Goal: Transaction & Acquisition: Book appointment/travel/reservation

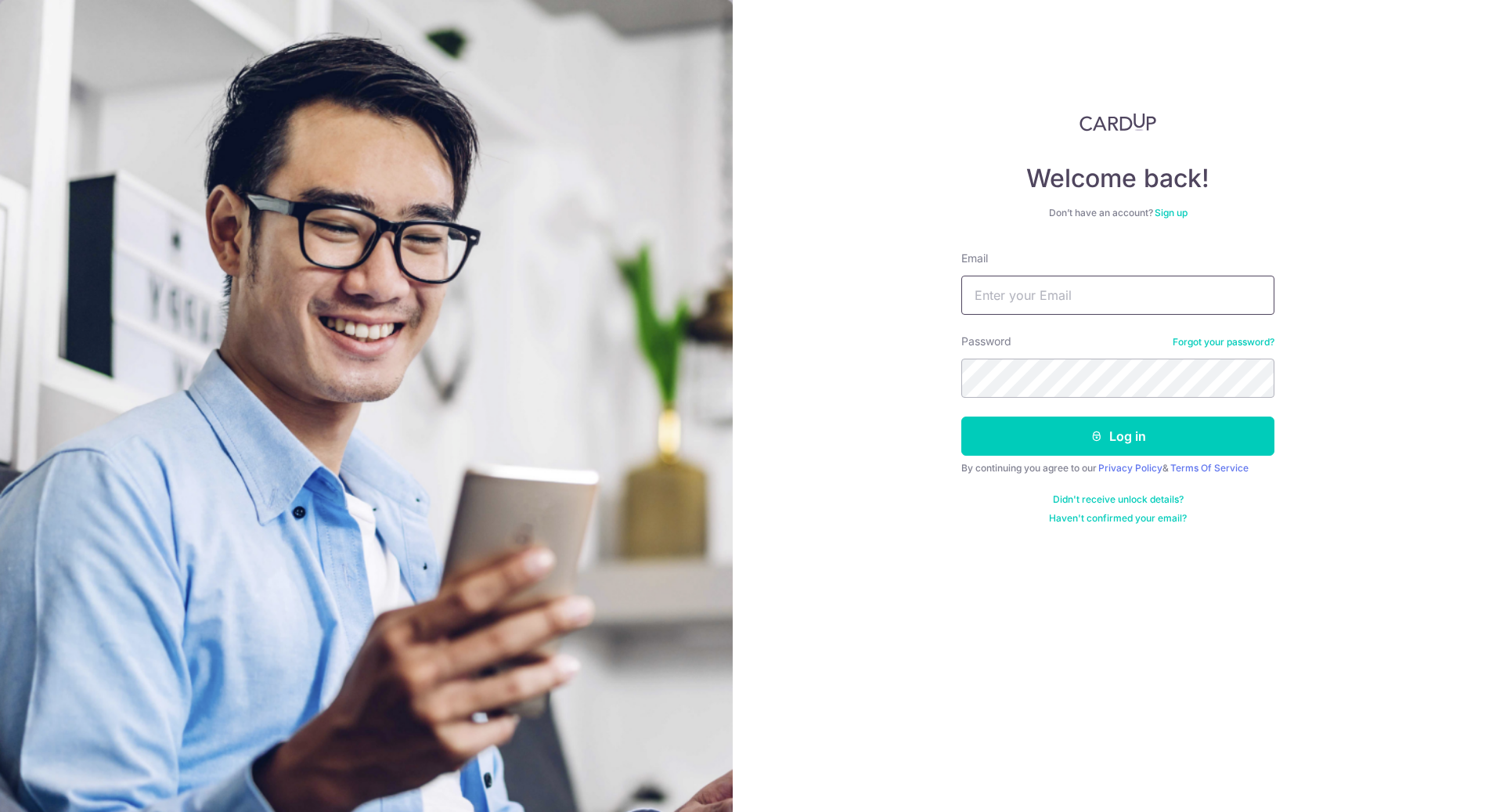
click at [1016, 299] on input "Email" at bounding box center [1118, 295] width 313 height 39
type input "[EMAIL_ADDRESS][DOMAIN_NAME]"
click at [1143, 436] on button "Log in" at bounding box center [1118, 436] width 313 height 39
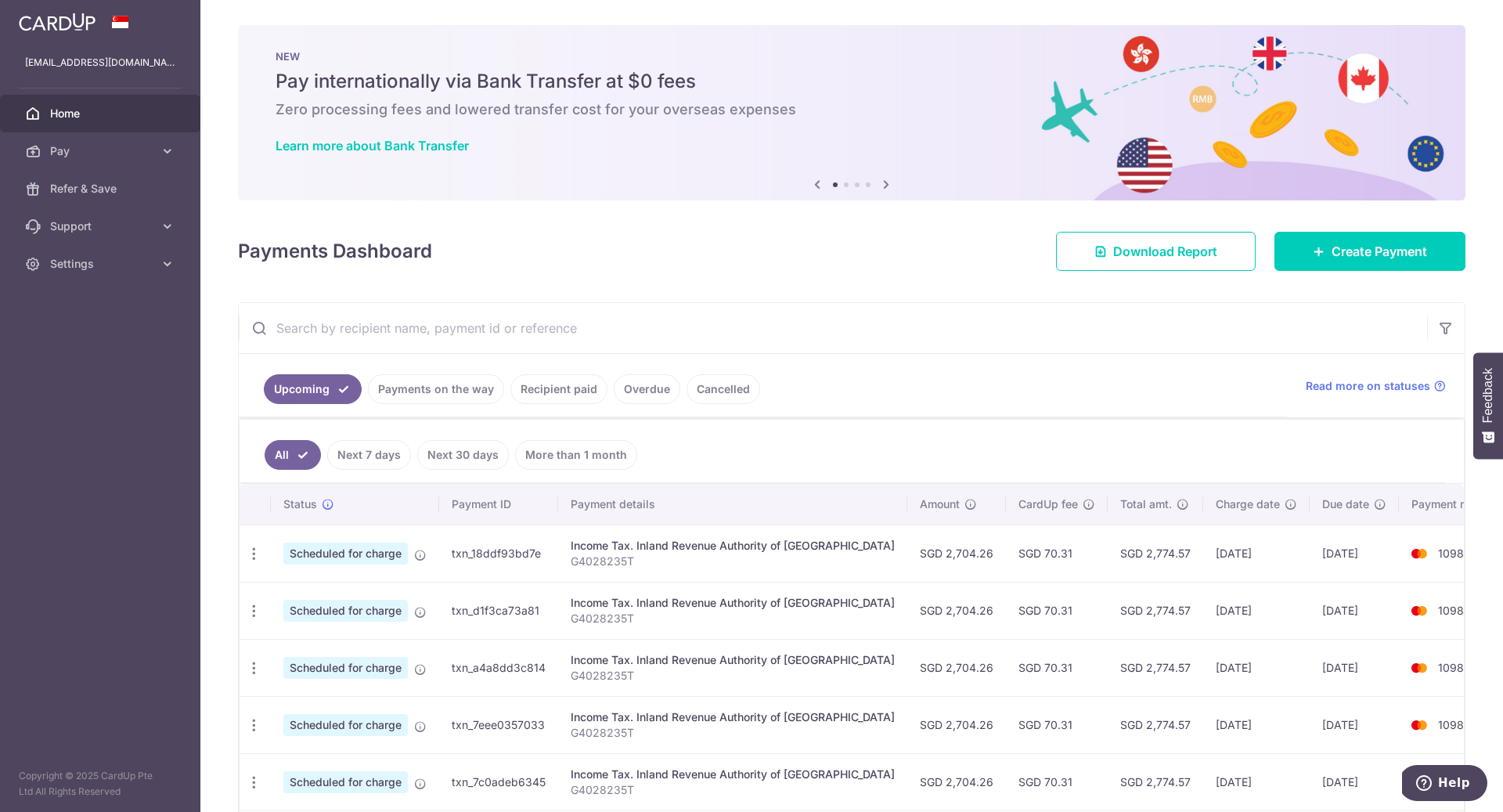
click at [443, 386] on link "Payments on the way" at bounding box center [435, 388] width 136 height 29
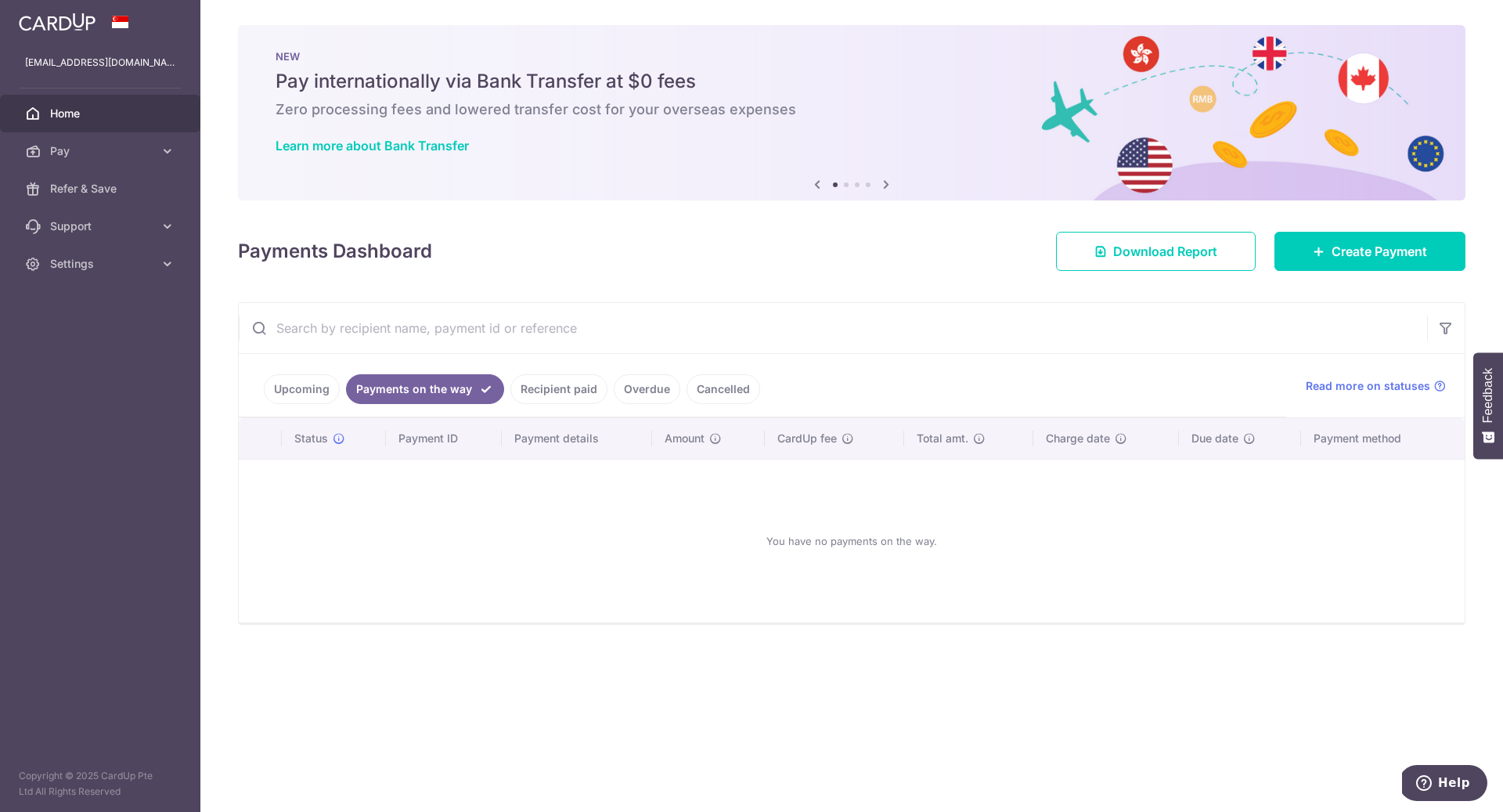
click at [301, 383] on link "Upcoming" at bounding box center [301, 388] width 76 height 29
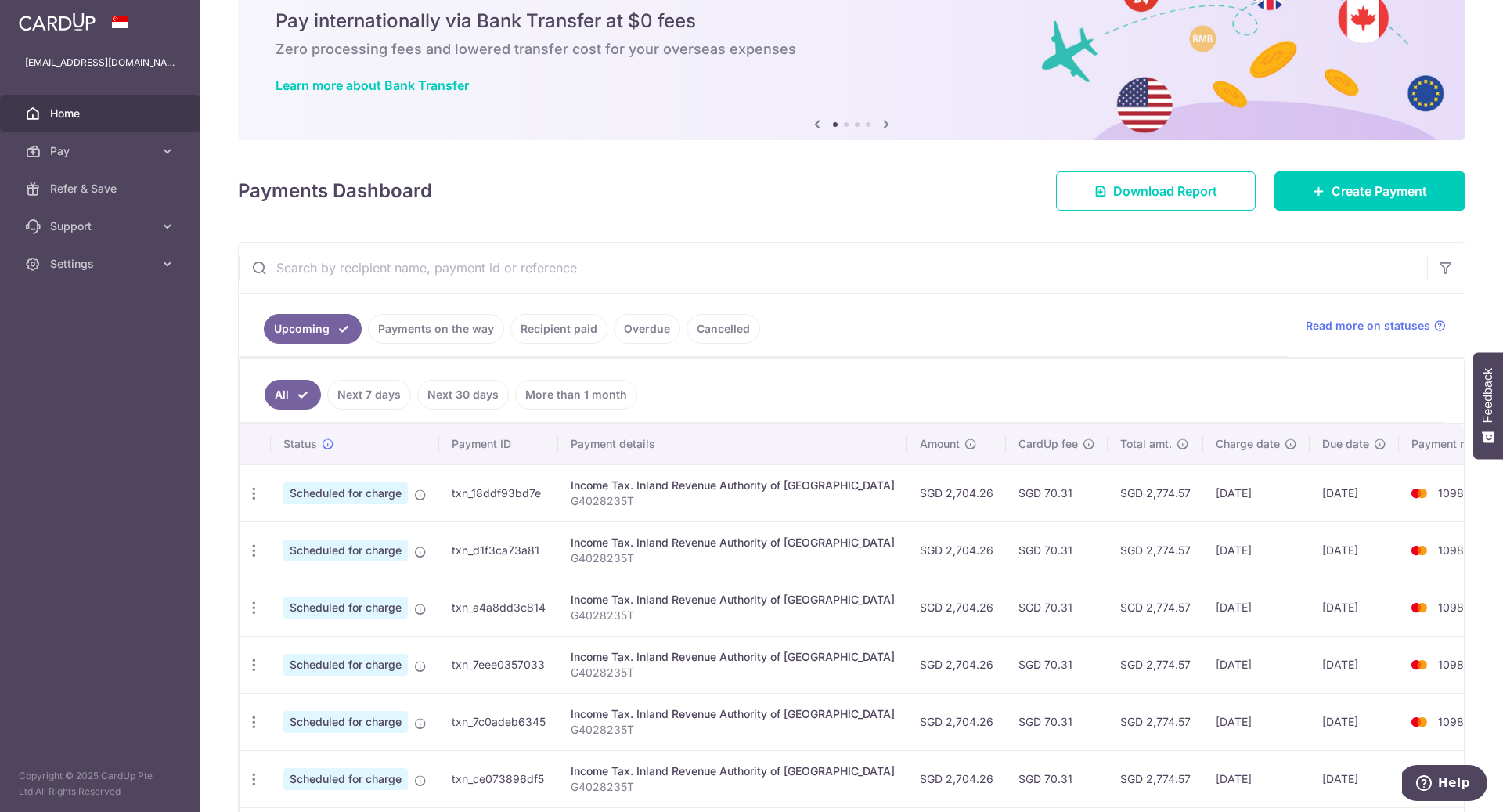
scroll to position [79, 0]
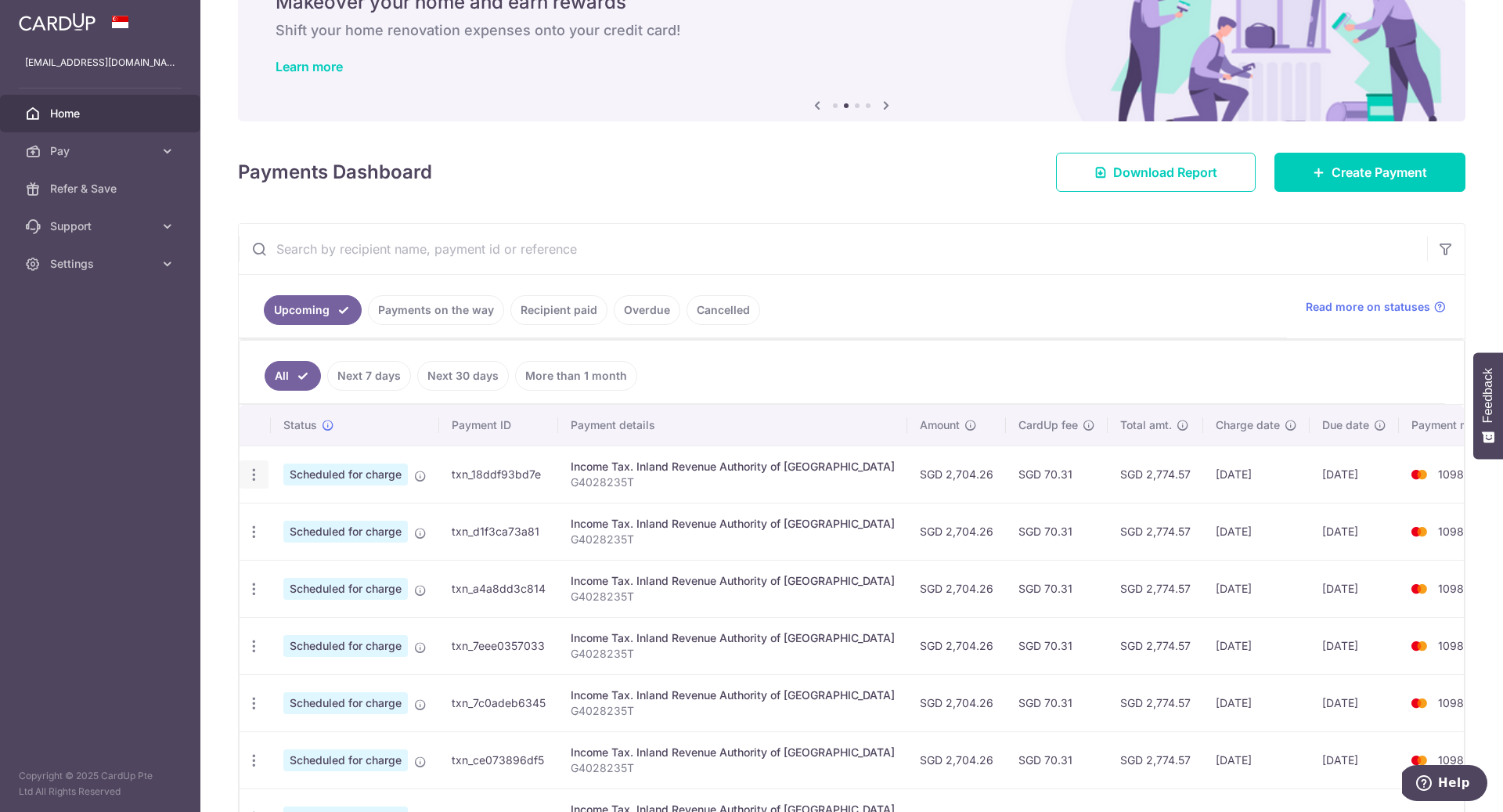
click at [254, 471] on icon "button" at bounding box center [254, 475] width 16 height 16
click at [923, 365] on ul "All Next 7 days Next 30 days More than 1 month" at bounding box center [842, 371] width 1206 height 63
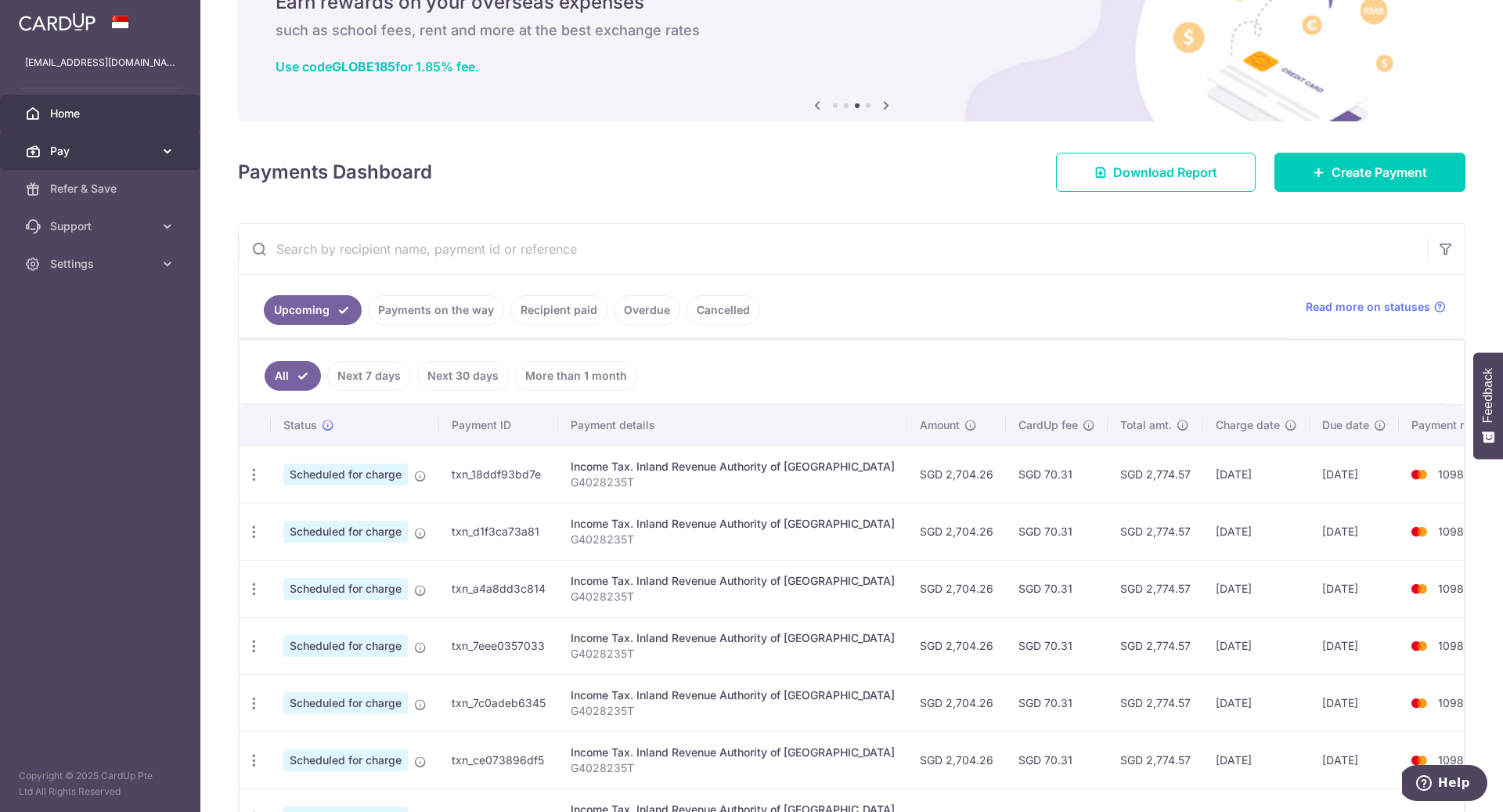
click at [169, 151] on icon at bounding box center [167, 151] width 16 height 16
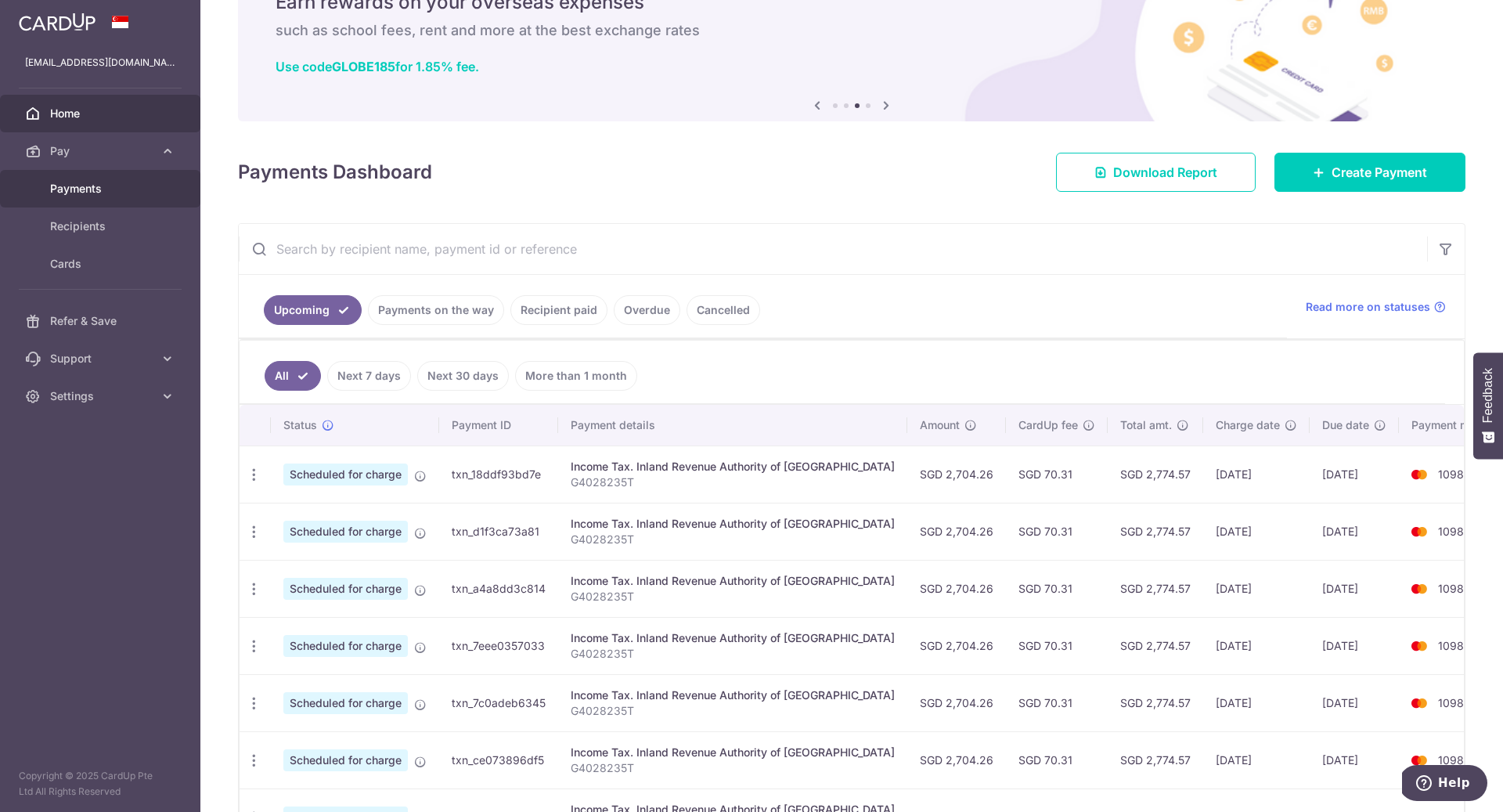
click at [110, 189] on span "Payments" at bounding box center [102, 189] width 103 height 16
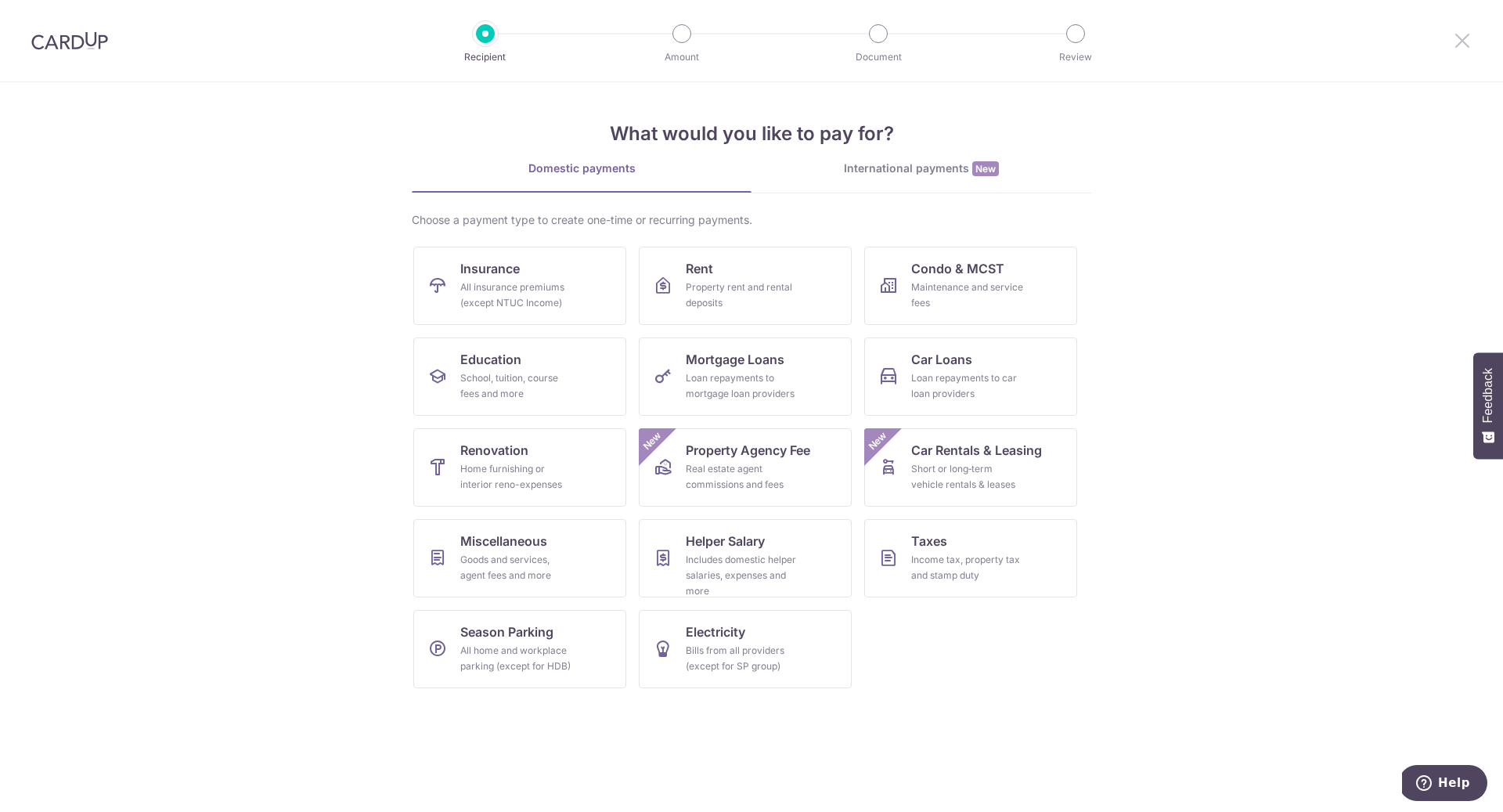
click at [1460, 36] on icon at bounding box center [1462, 40] width 19 height 20
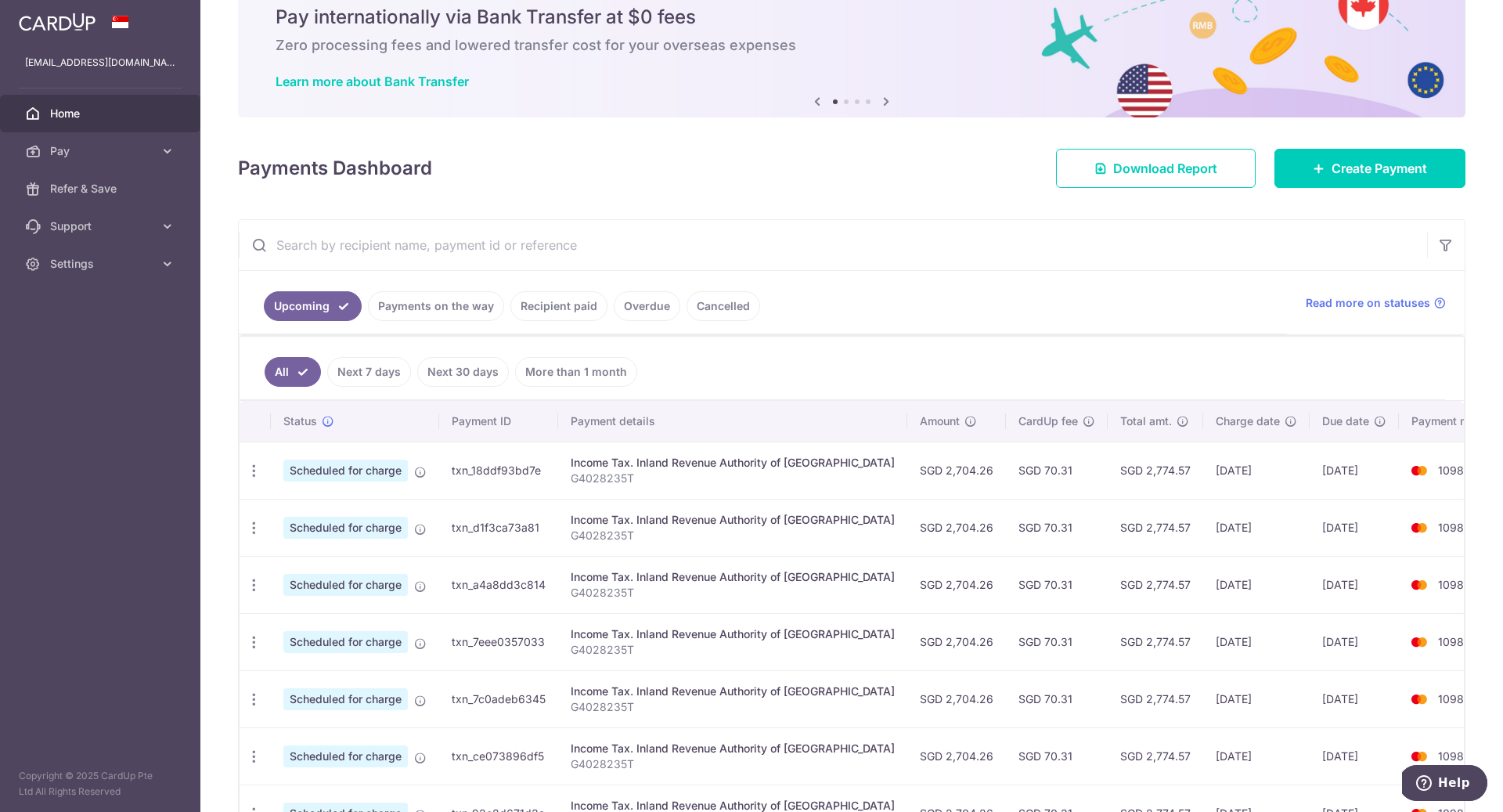
scroll to position [164, 0]
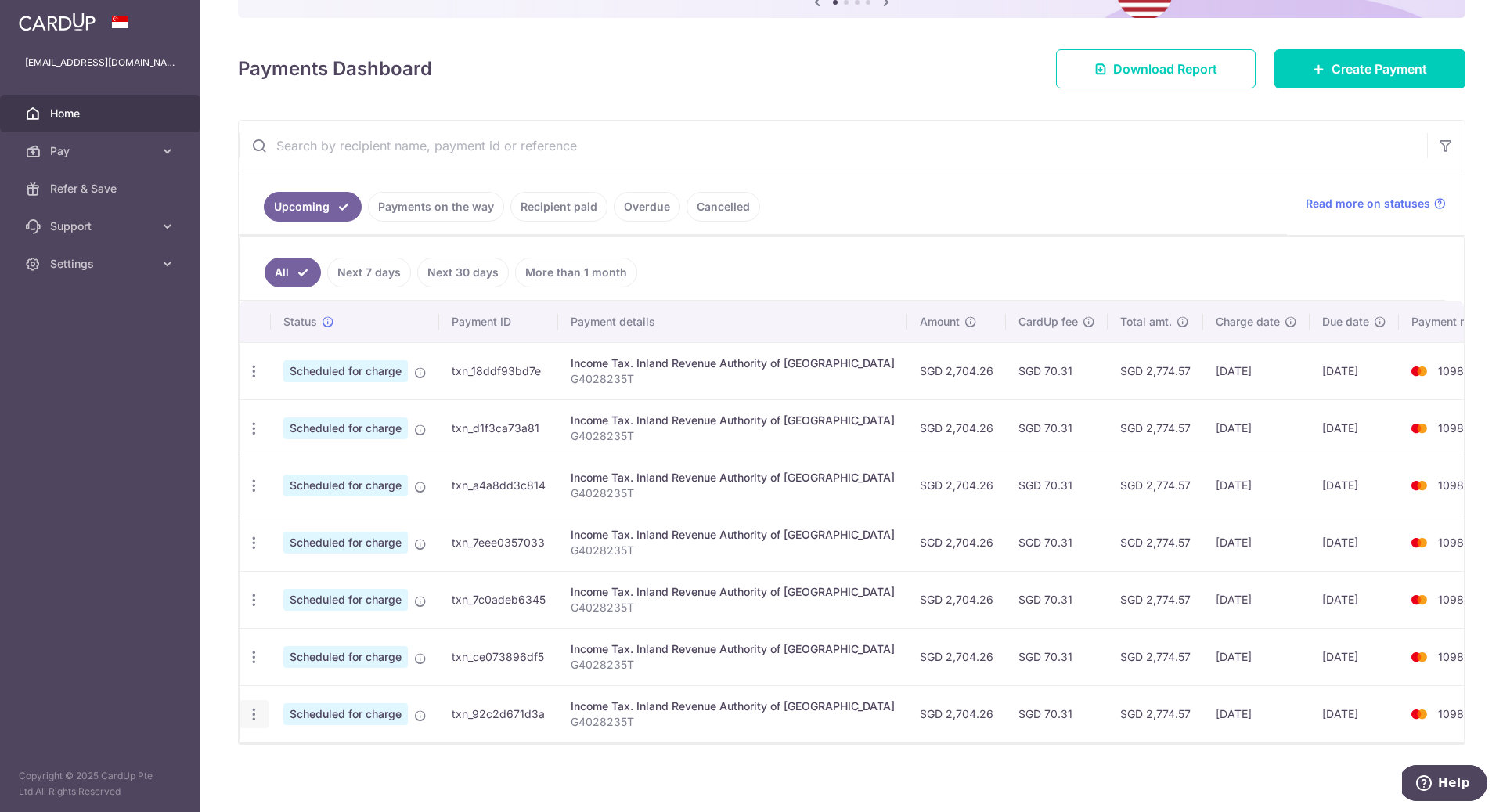
click at [254, 706] on icon "button" at bounding box center [254, 714] width 16 height 16
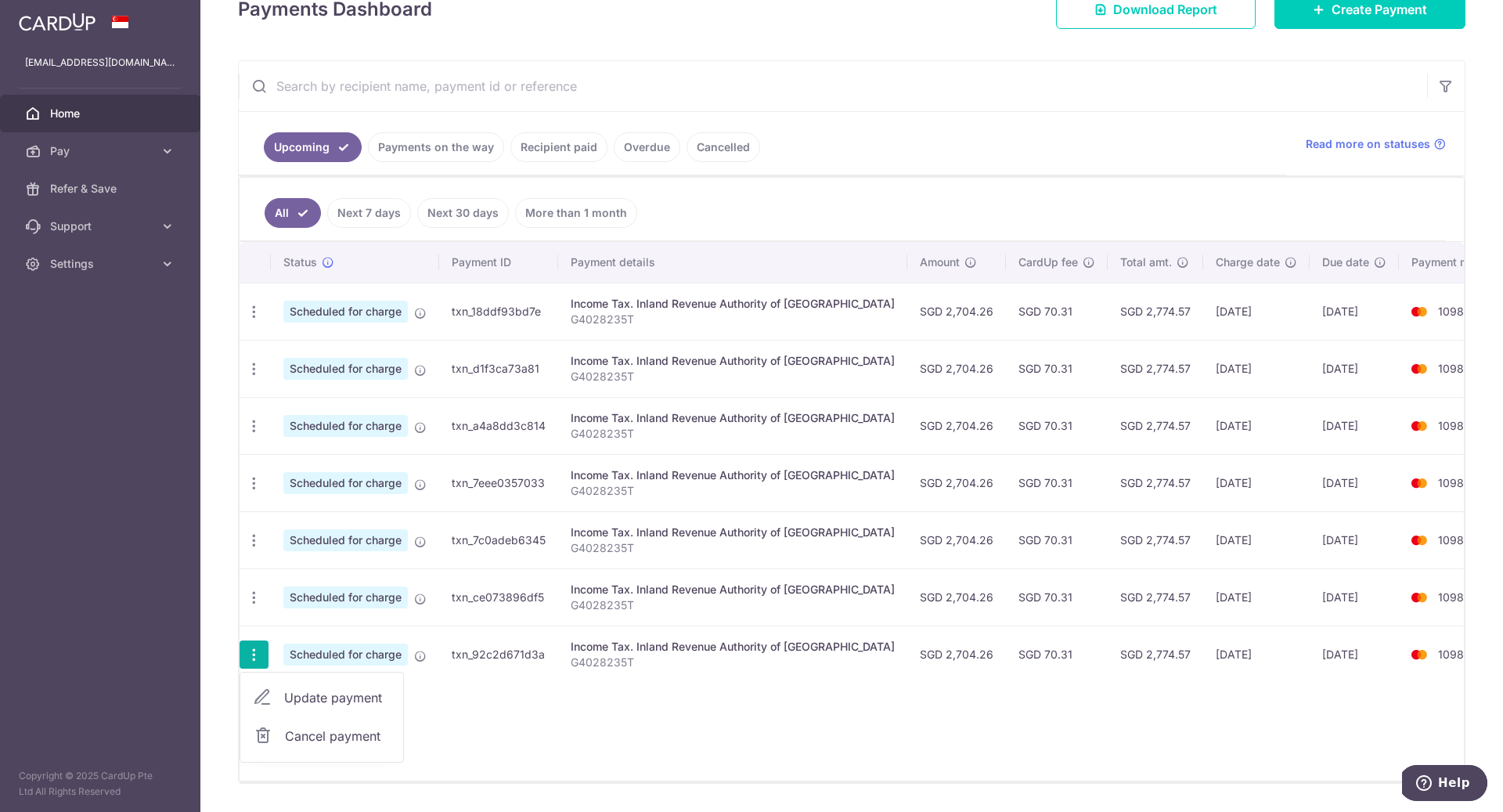
click at [306, 727] on span "Cancel payment" at bounding box center [337, 735] width 105 height 19
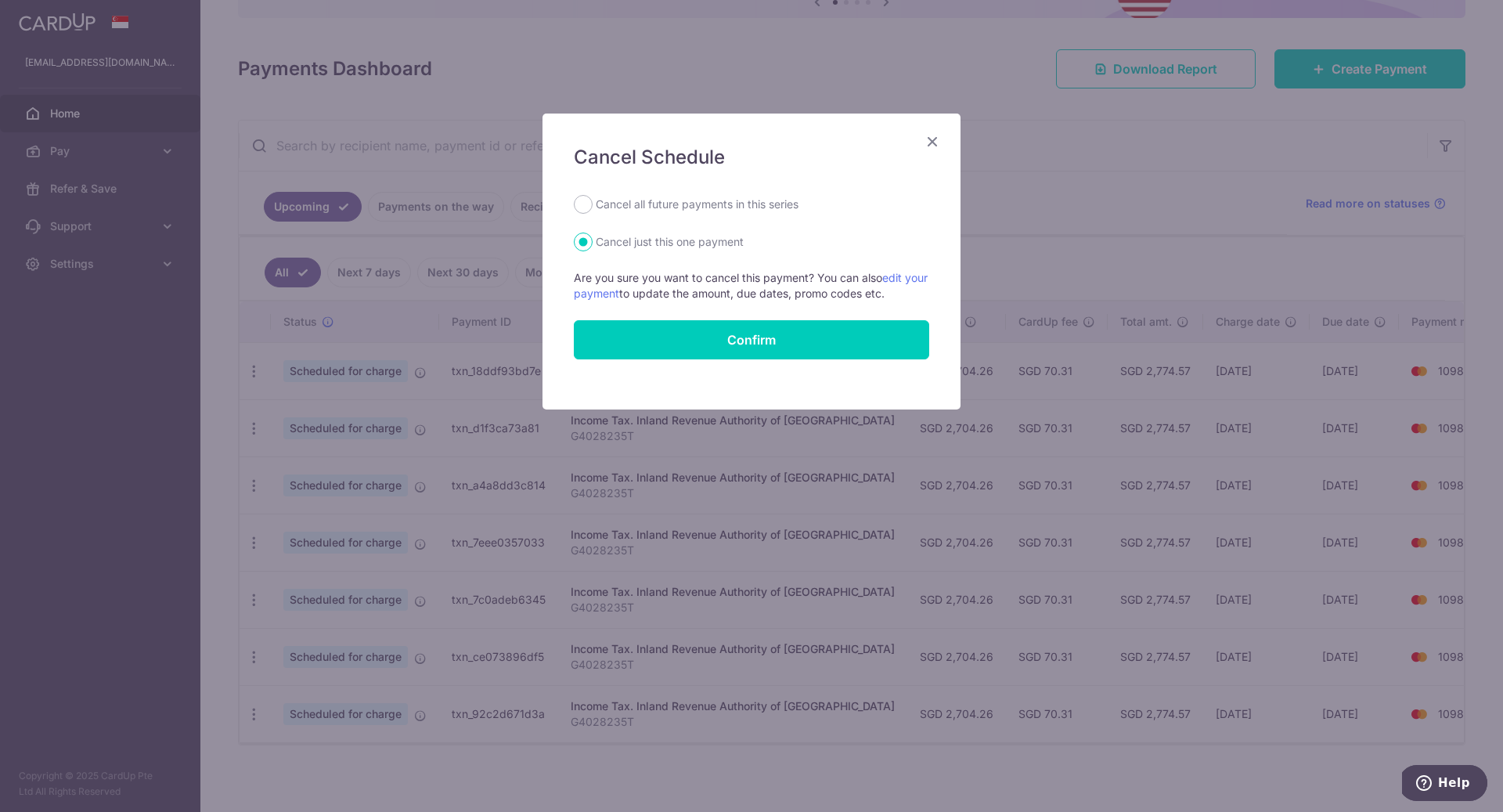
click at [683, 199] on label "Cancel all future payments in this series" at bounding box center [697, 204] width 203 height 19
click at [593, 199] on input "Cancel all future payments in this series" at bounding box center [582, 204] width 19 height 19
radio input "true"
click at [747, 338] on button "Confirm" at bounding box center [751, 340] width 355 height 39
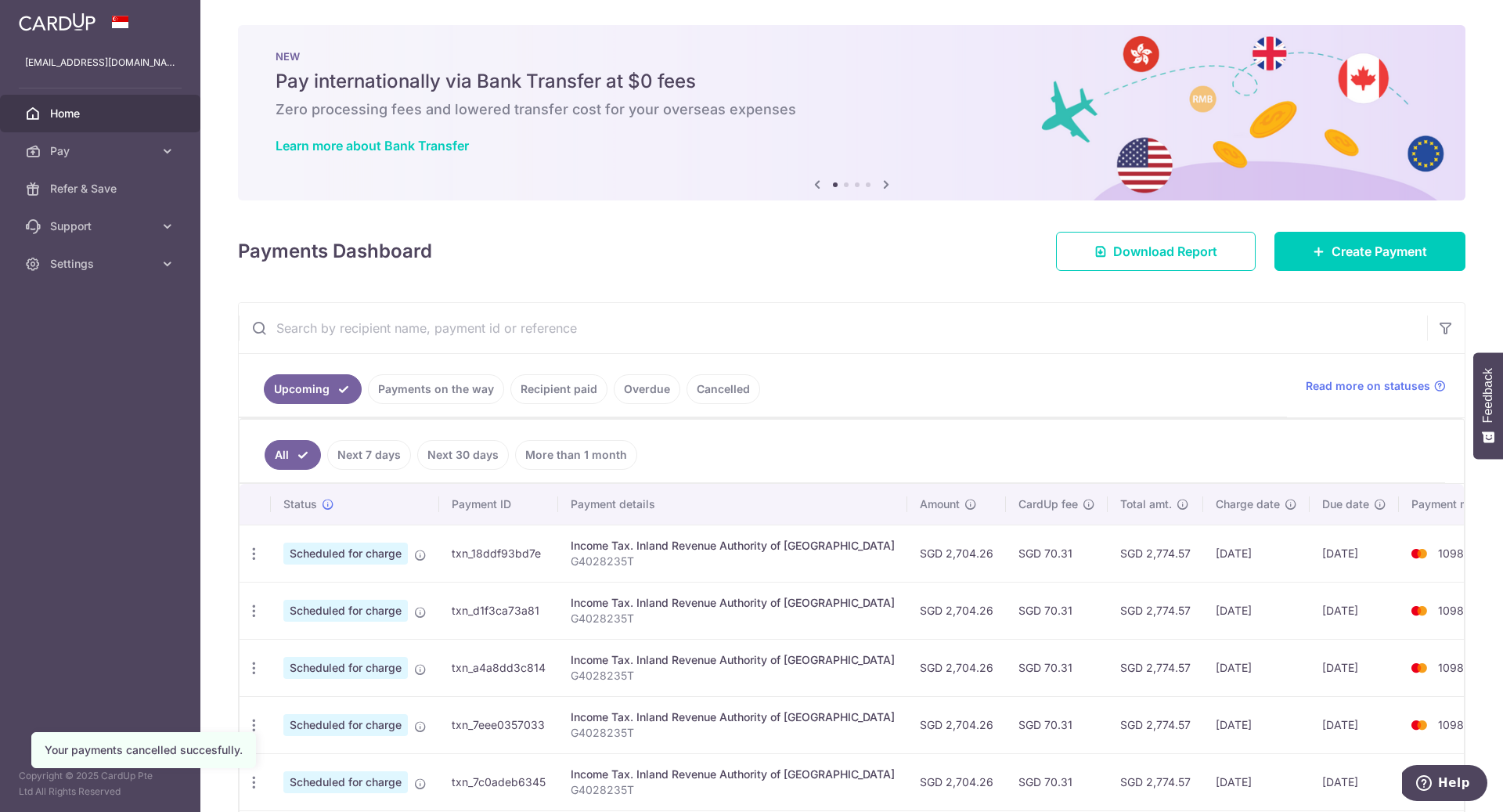
scroll to position [126, 0]
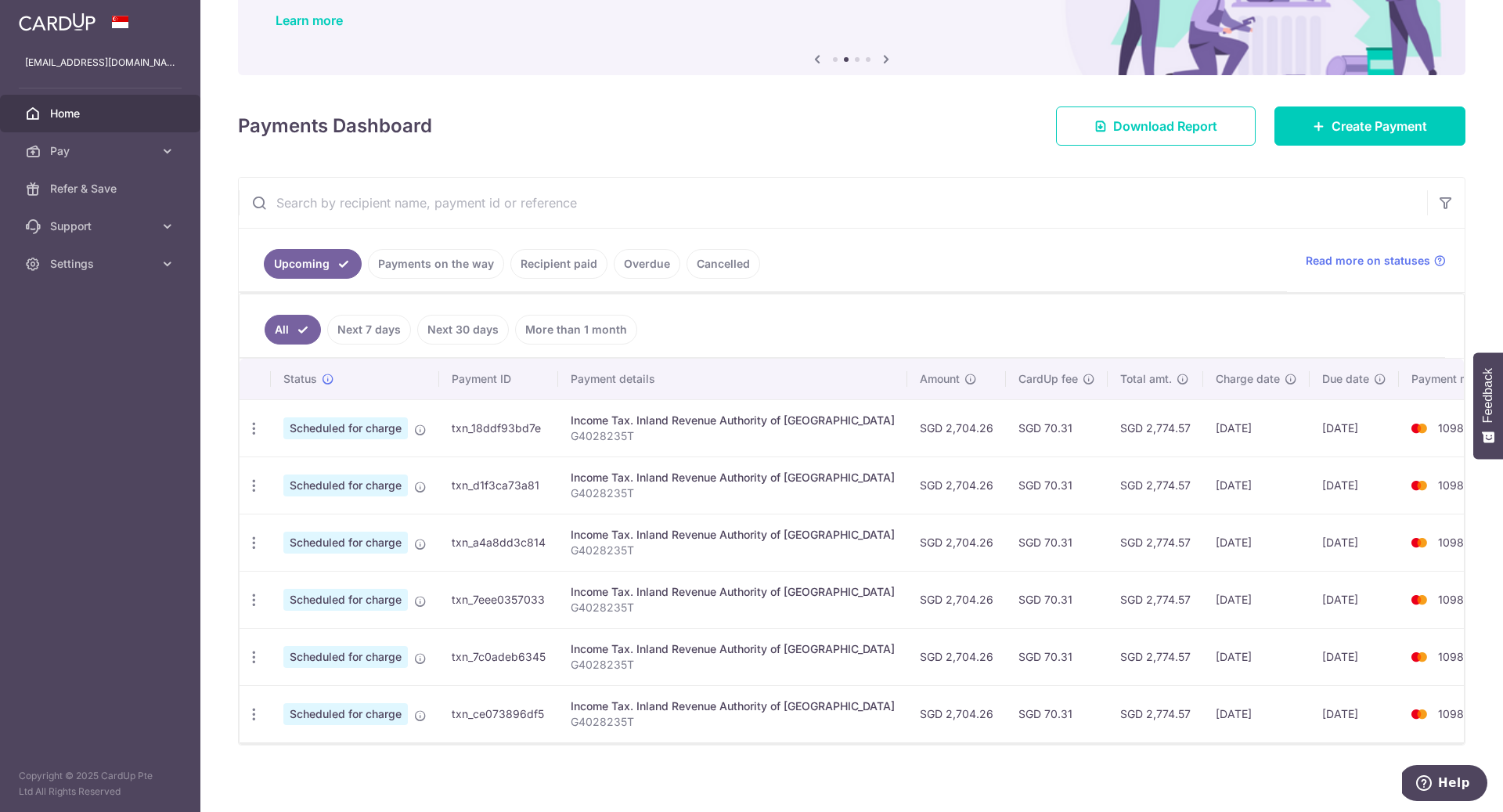
click at [741, 251] on link "Cancelled" at bounding box center [723, 264] width 74 height 29
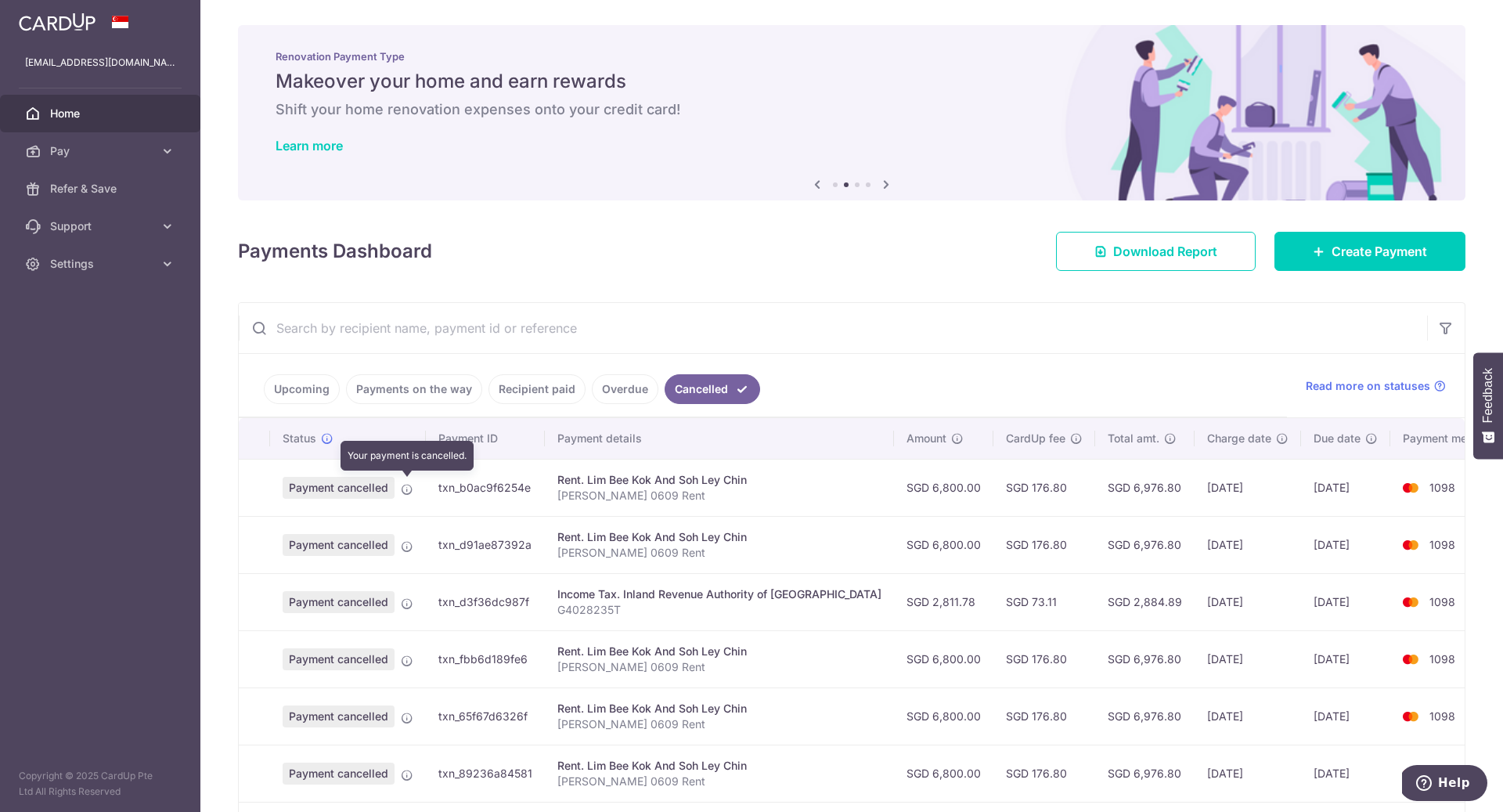
click at [404, 483] on icon at bounding box center [407, 489] width 12 height 12
click at [410, 485] on icon at bounding box center [407, 489] width 12 height 12
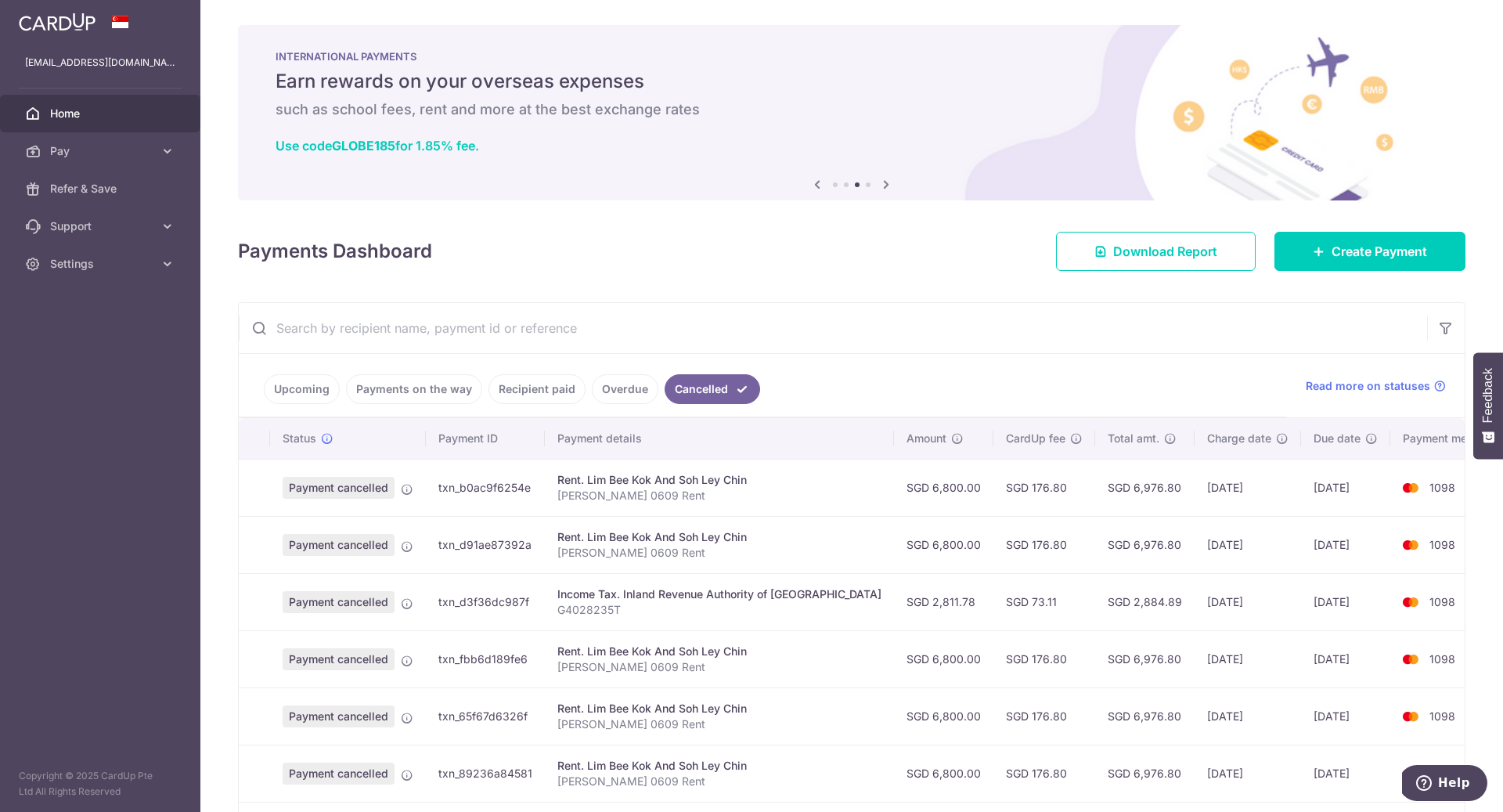
scroll to position [288, 0]
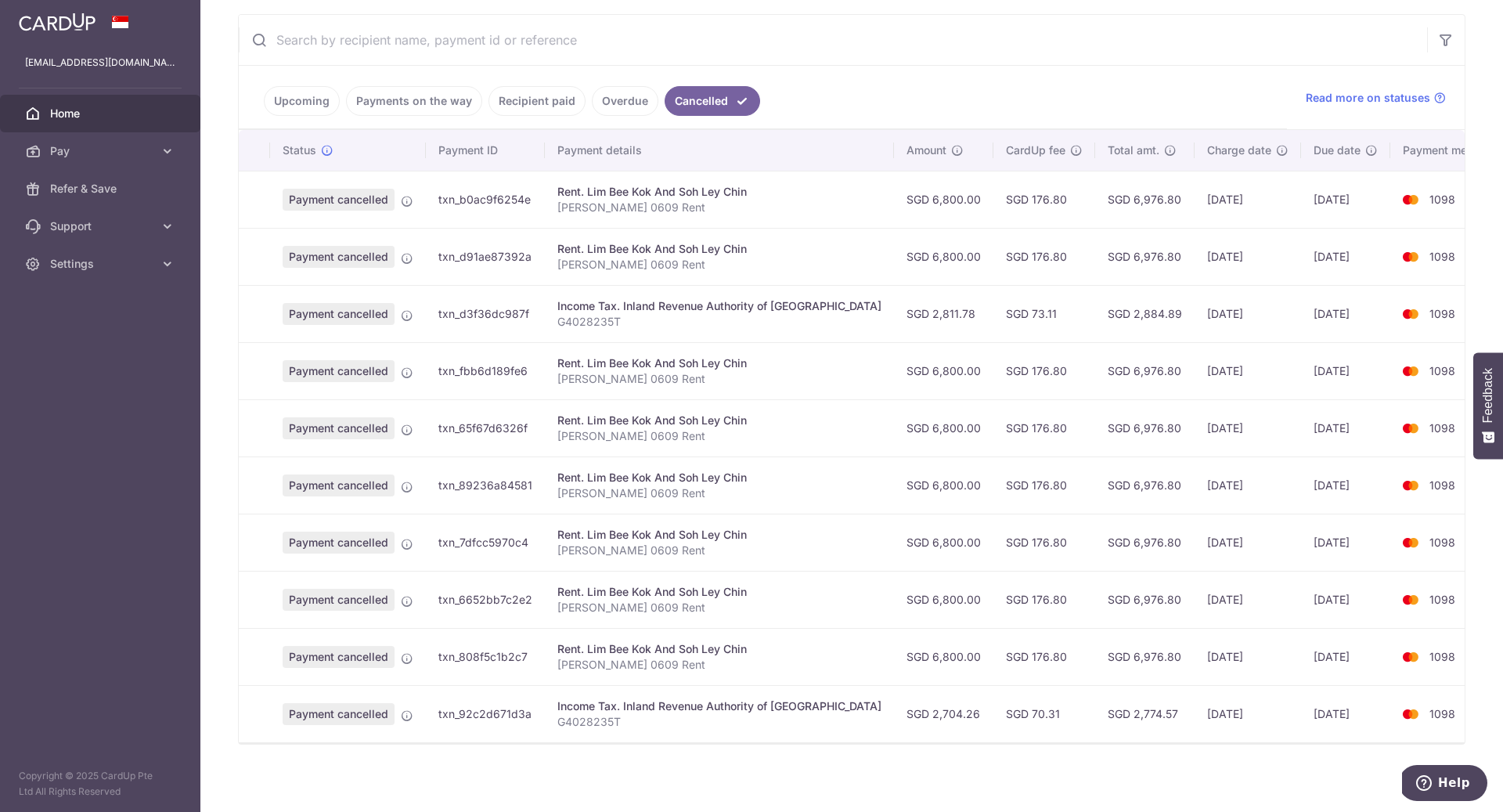
click at [1429, 195] on span "1098" at bounding box center [1442, 199] width 26 height 13
click at [362, 198] on span "Payment cancelled" at bounding box center [338, 199] width 112 height 22
click at [407, 199] on icon at bounding box center [407, 201] width 12 height 12
click at [502, 199] on td "txn_b0ac9f6254e" at bounding box center [485, 199] width 119 height 57
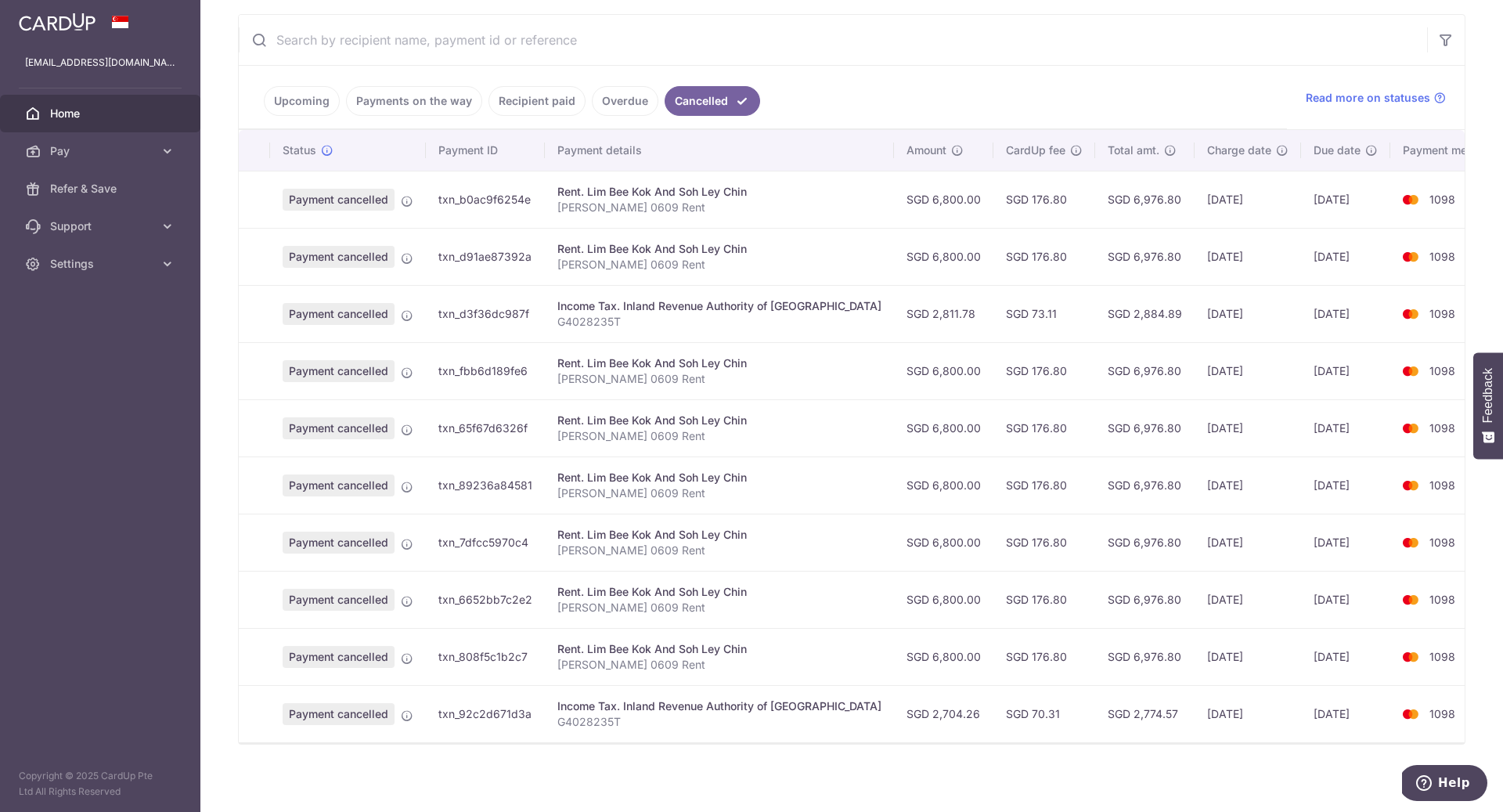
click at [614, 205] on p "Brandon Skyline 0609 Rent" at bounding box center [719, 207] width 324 height 16
click at [1213, 198] on td "10/02/2025" at bounding box center [1248, 199] width 107 height 57
click at [1324, 198] on td "13/02/2025" at bounding box center [1345, 199] width 89 height 57
click at [290, 100] on link "Upcoming" at bounding box center [301, 101] width 76 height 29
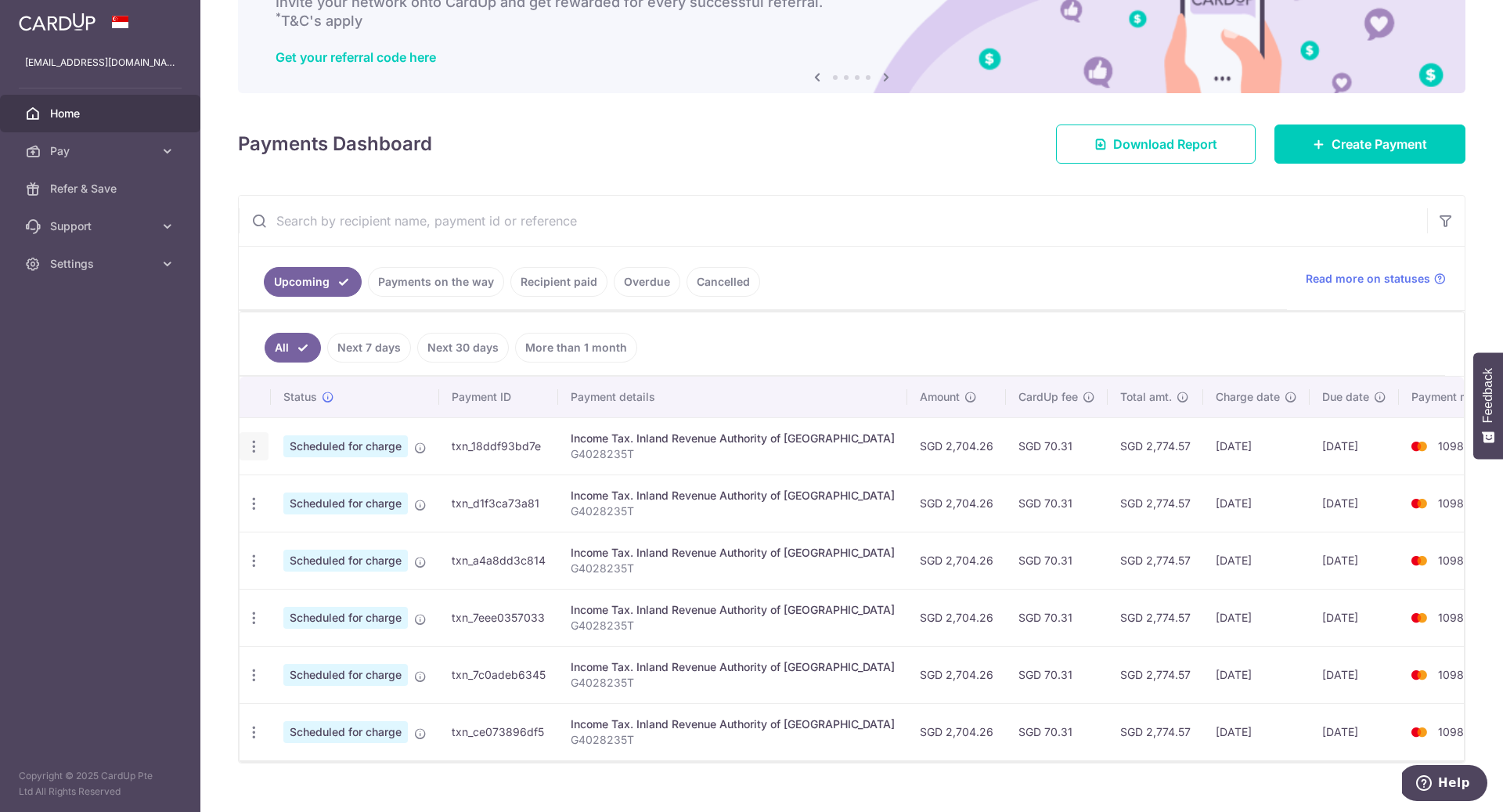
scroll to position [126, 0]
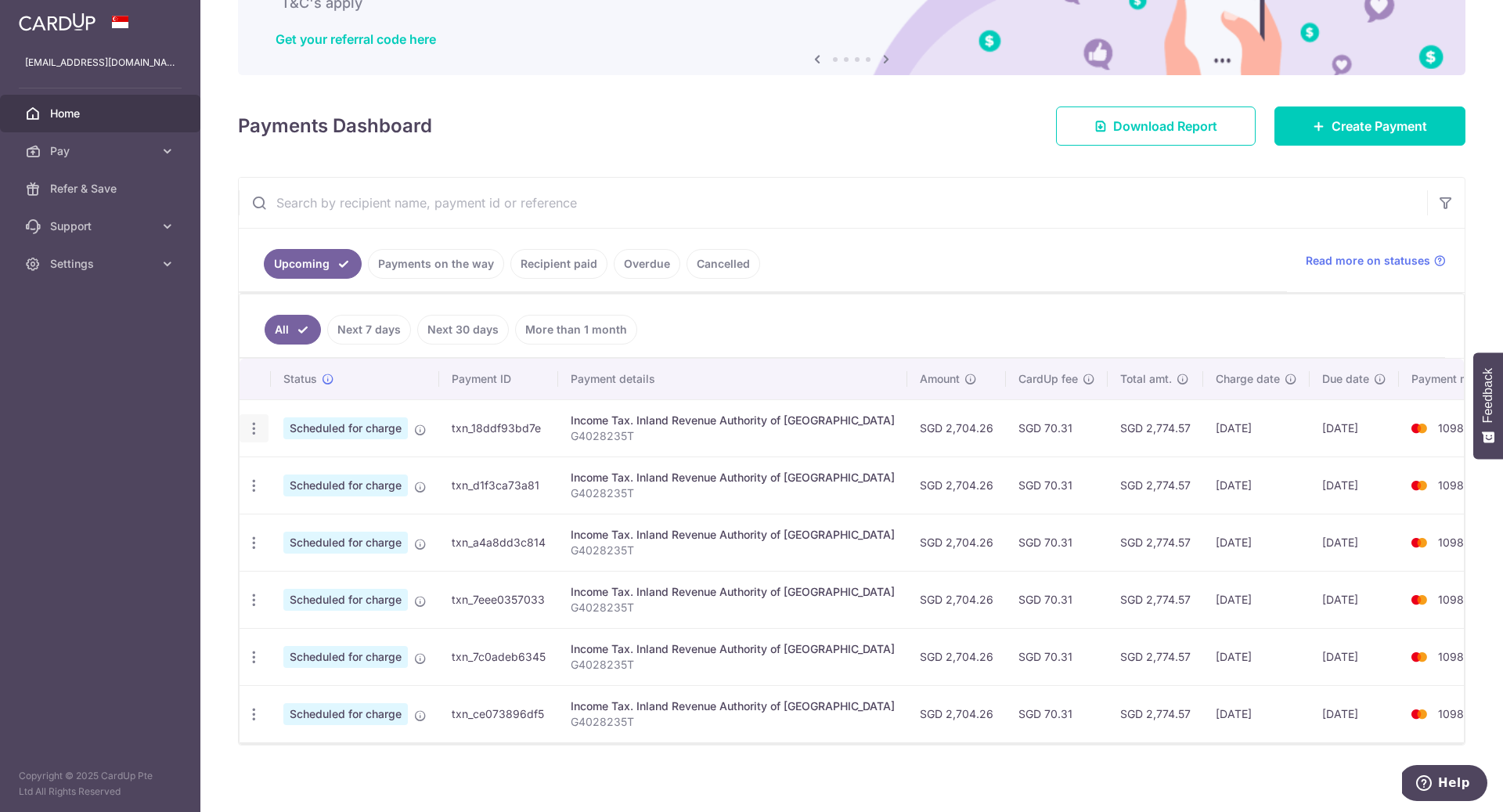
click at [253, 429] on icon "button" at bounding box center [254, 428] width 16 height 16
click at [319, 508] on span "Cancel payment" at bounding box center [337, 509] width 105 height 19
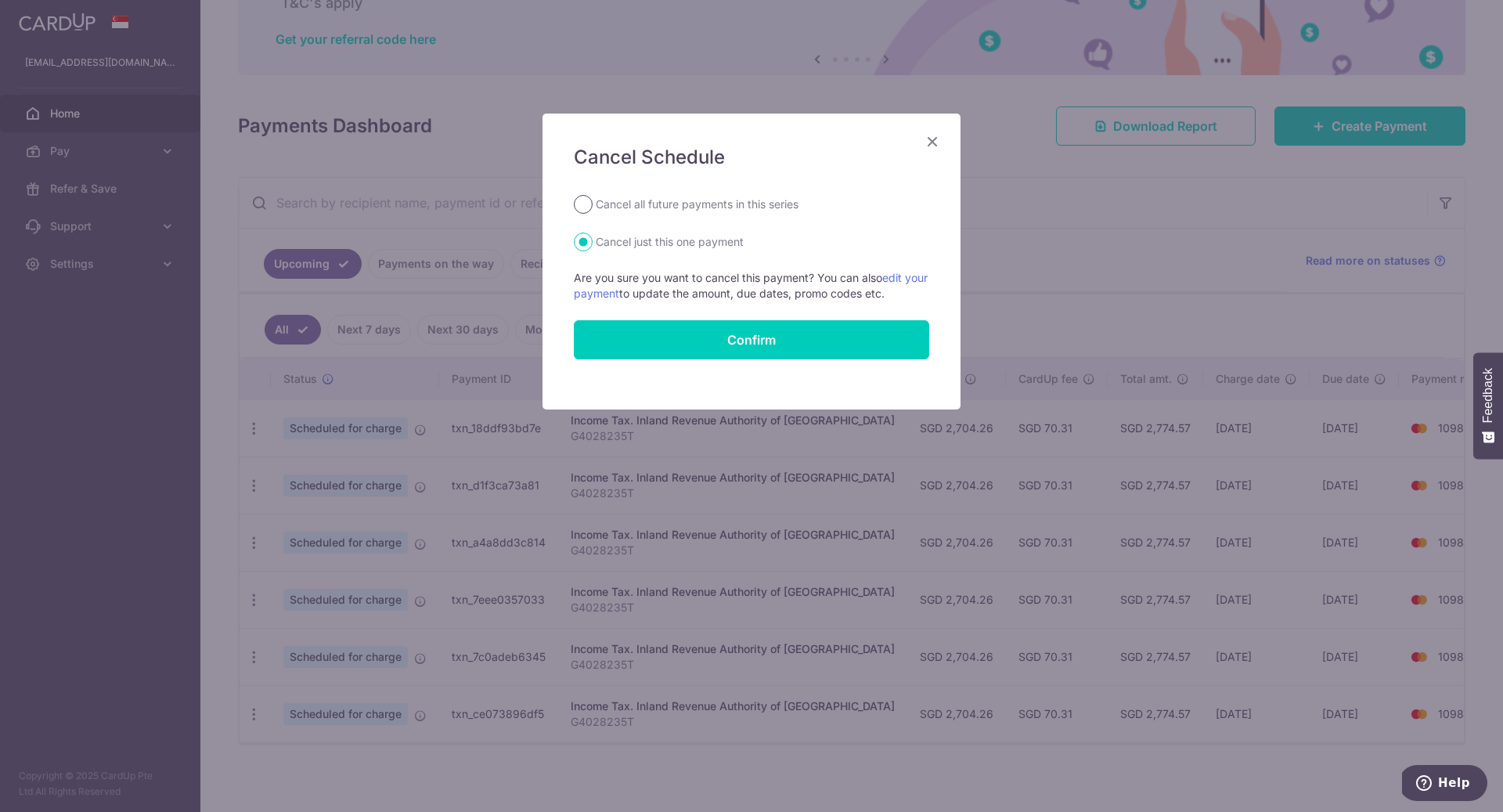
click at [583, 213] on input "Cancel all future payments in this series" at bounding box center [582, 204] width 19 height 19
radio input "true"
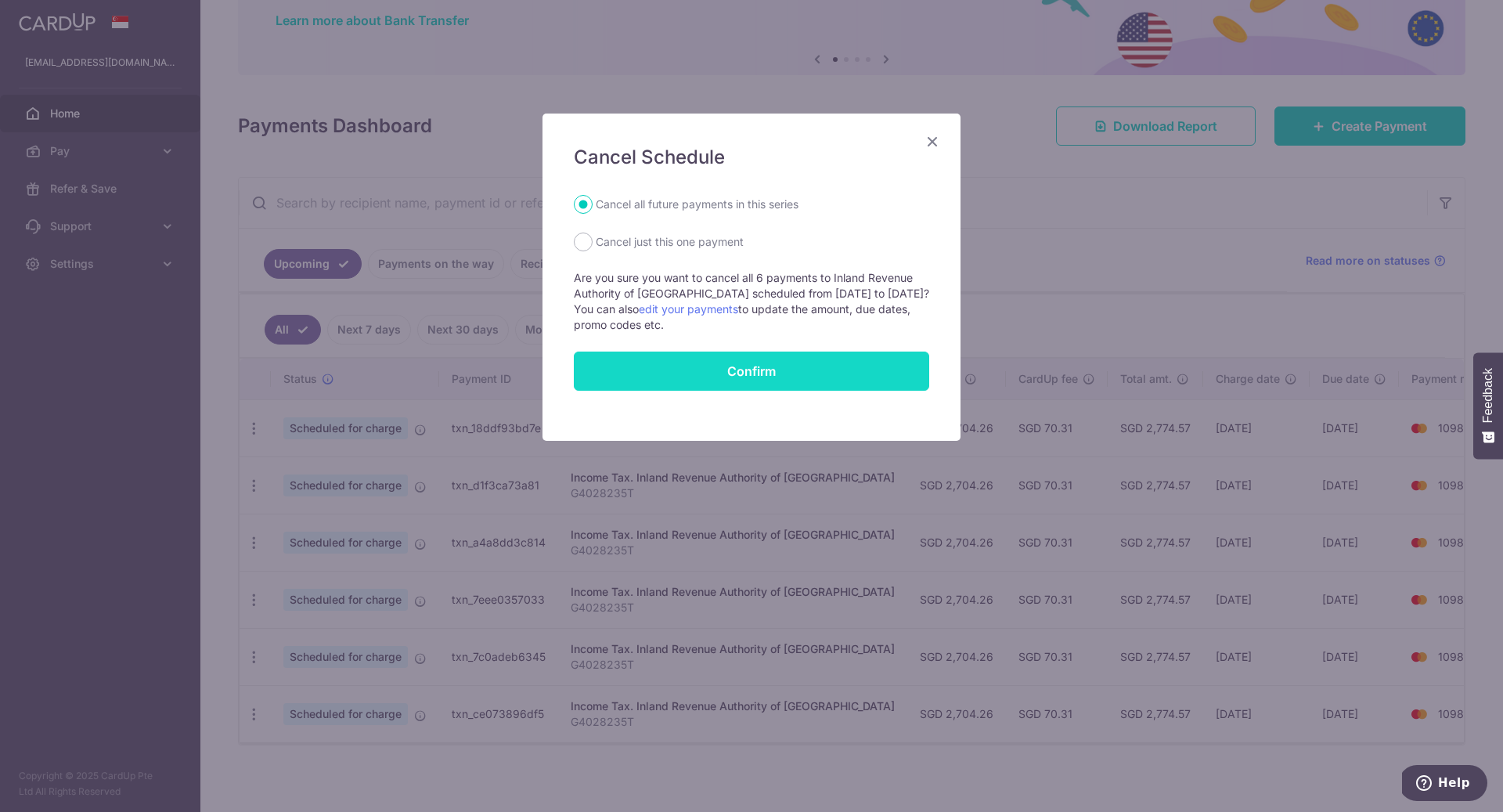
click at [767, 372] on button "Confirm" at bounding box center [751, 371] width 355 height 39
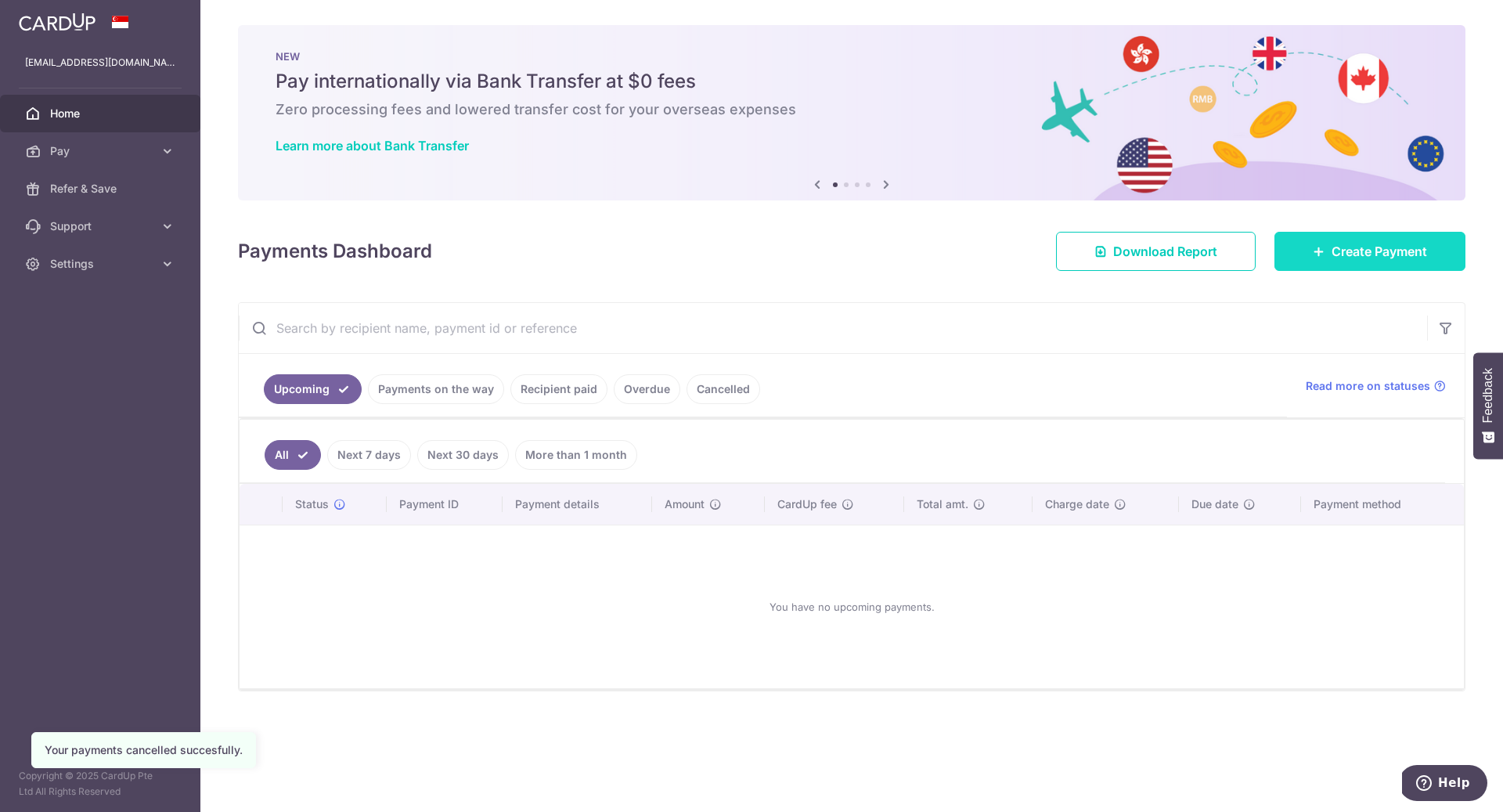
click at [1312, 252] on icon at bounding box center [1319, 251] width 12 height 12
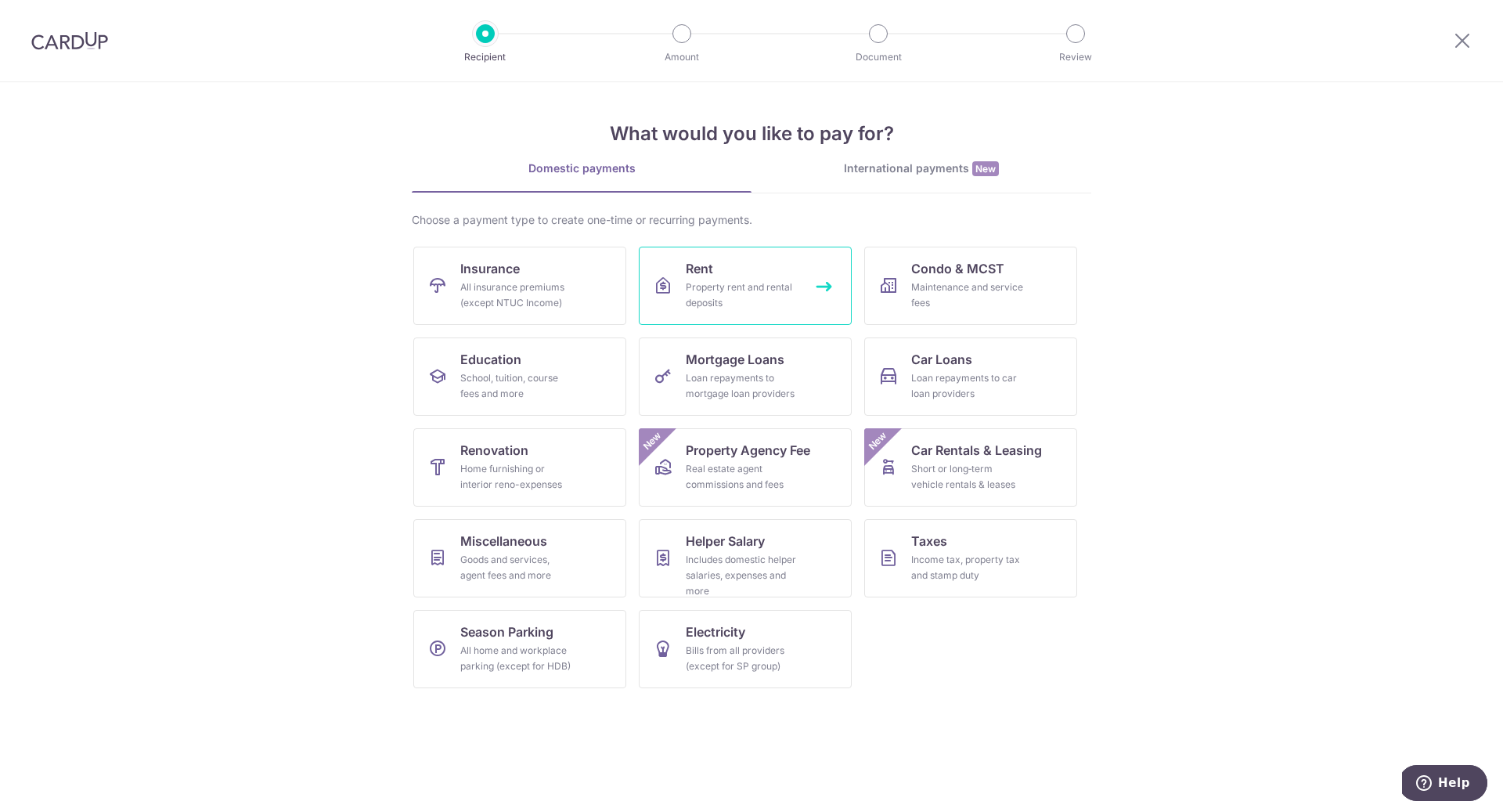
click at [727, 284] on div "Property rent and rental deposits" at bounding box center [742, 295] width 113 height 31
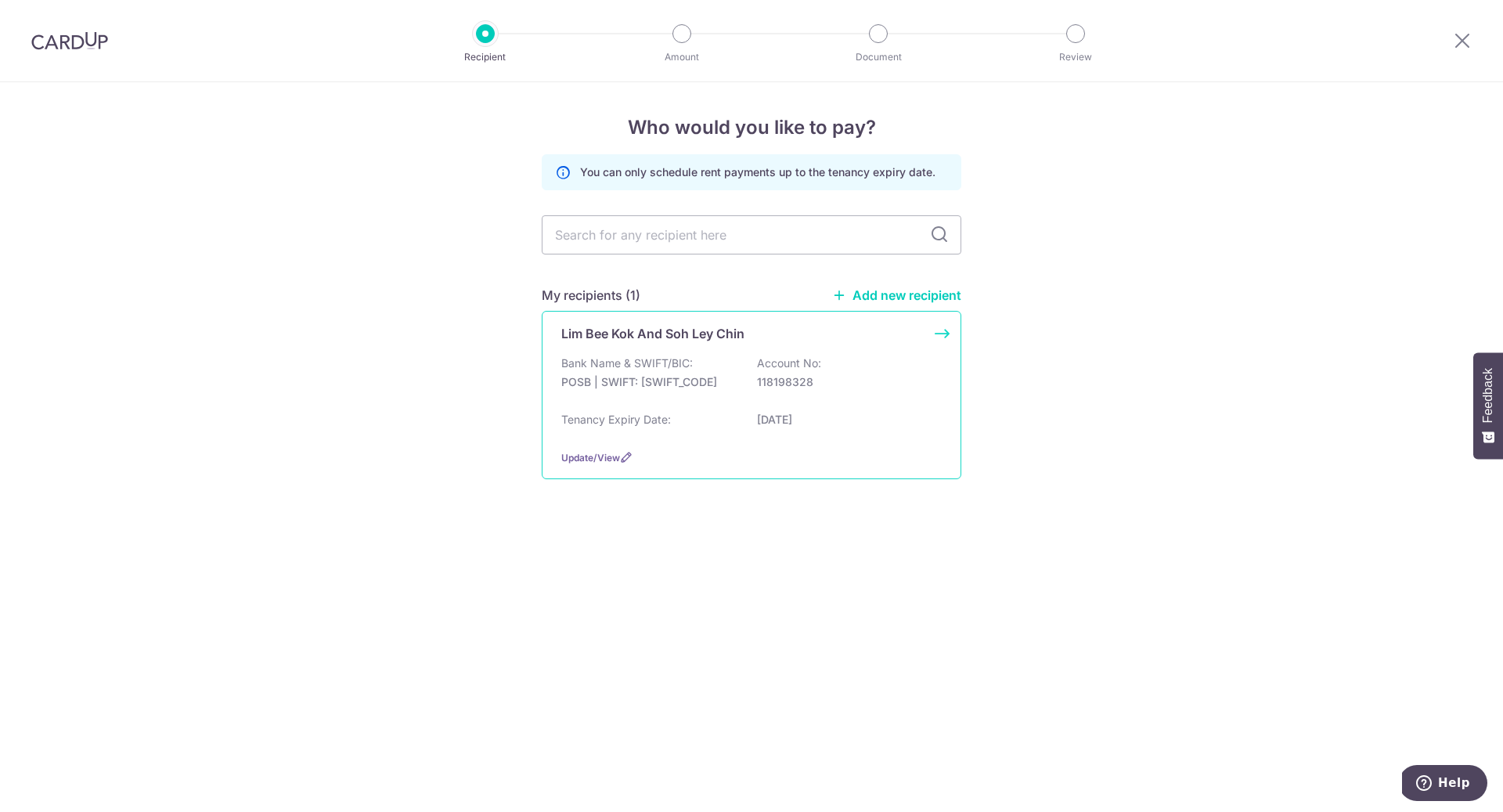
click at [913, 372] on div "Bank Name & SWIFT/BIC: POSB | SWIFT: [SWIFT_CODE] Account No: 118198328" at bounding box center [751, 380] width 380 height 50
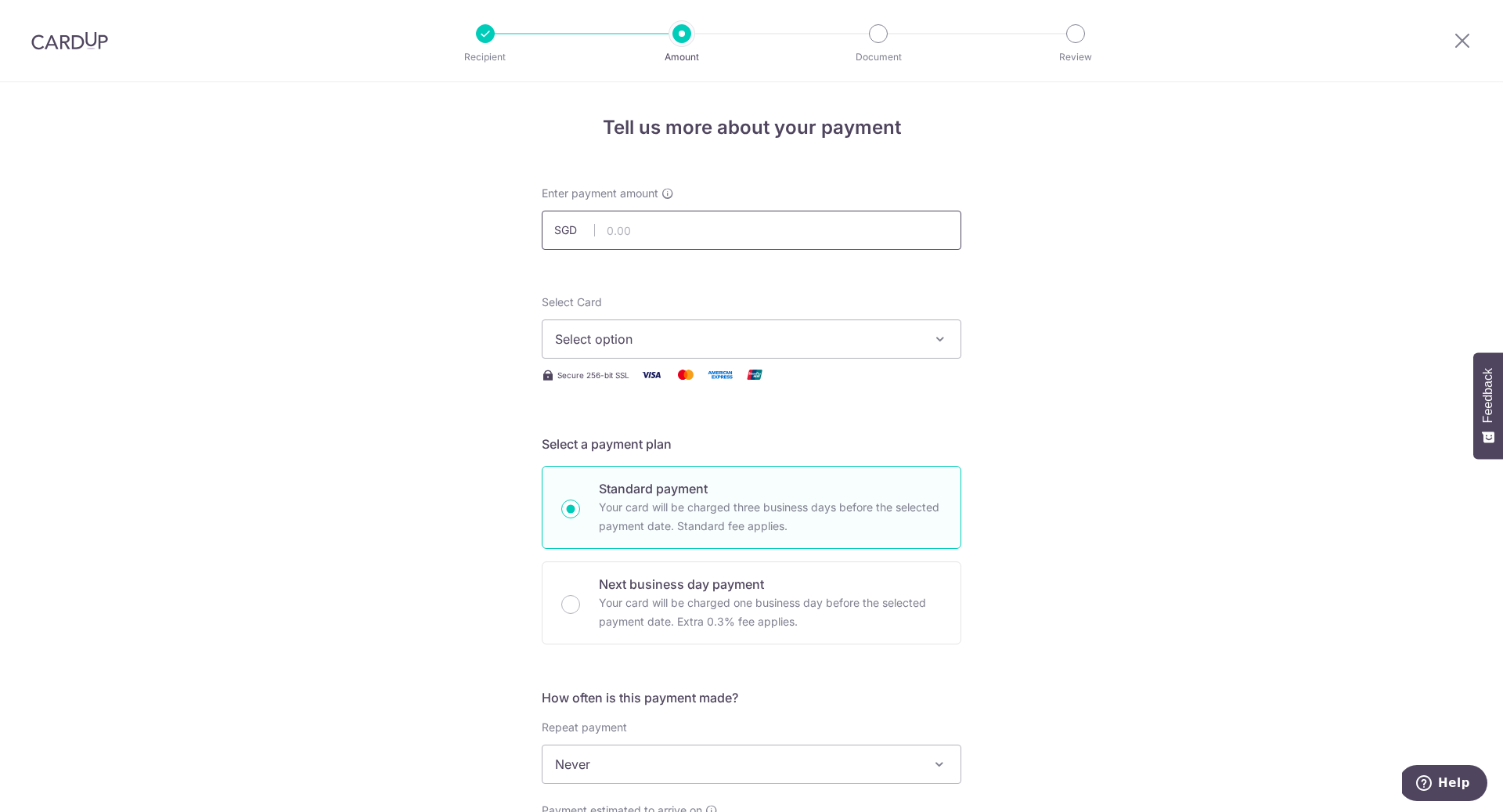
click at [722, 231] on input "text" at bounding box center [751, 230] width 419 height 39
type input "6,800.00"
click at [1028, 300] on div "Tell us more about your payment Enter payment amount SGD 6,800.00 6800.00 Selec…" at bounding box center [752, 790] width 1503 height 1416
click at [677, 338] on span "Select option" at bounding box center [737, 338] width 365 height 19
click at [709, 426] on li "Your Cards" at bounding box center [751, 415] width 418 height 36
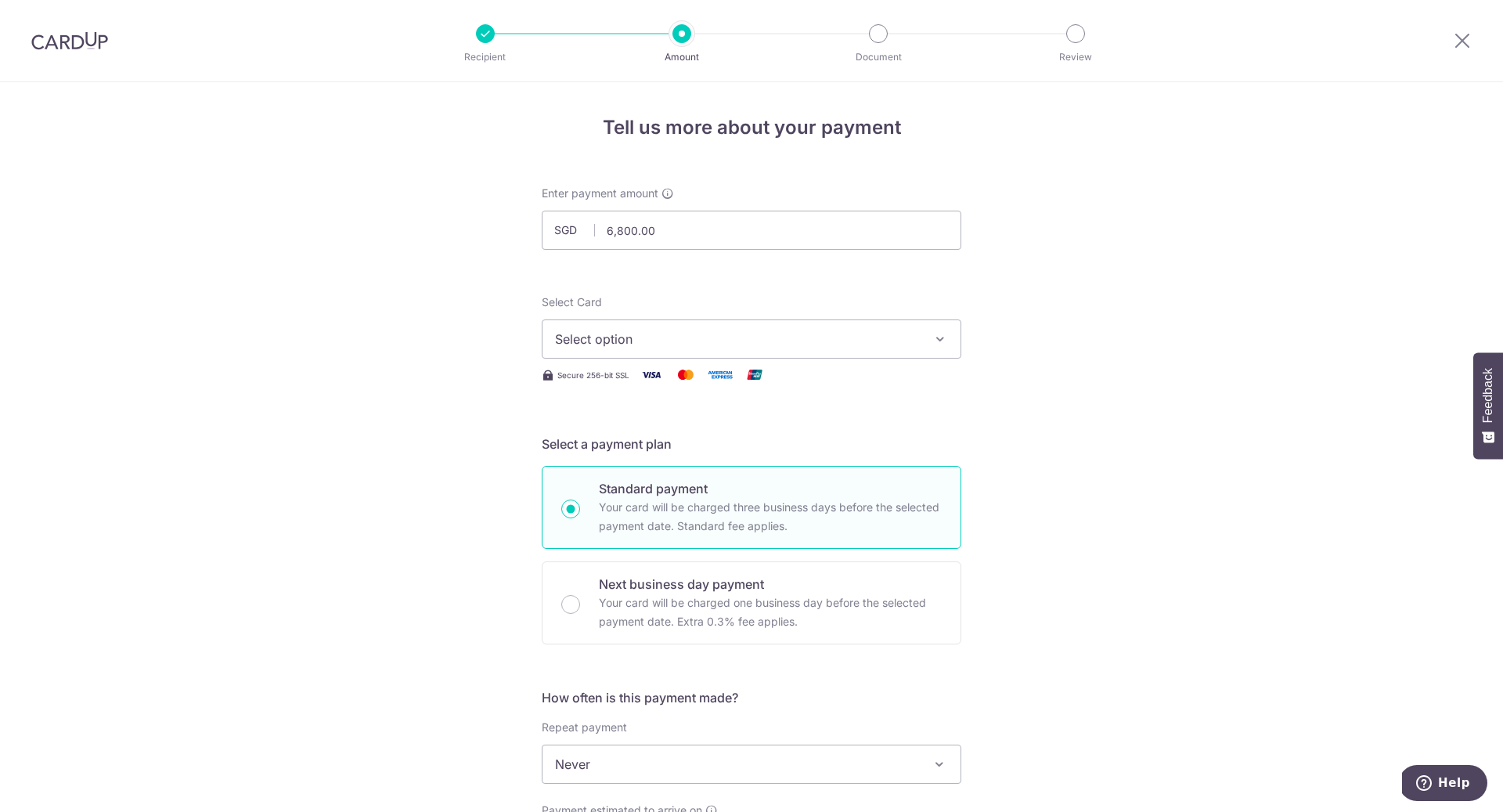
click at [893, 340] on span "Select option" at bounding box center [737, 338] width 365 height 19
click at [657, 451] on span "**** 1098" at bounding box center [751, 451] width 393 height 19
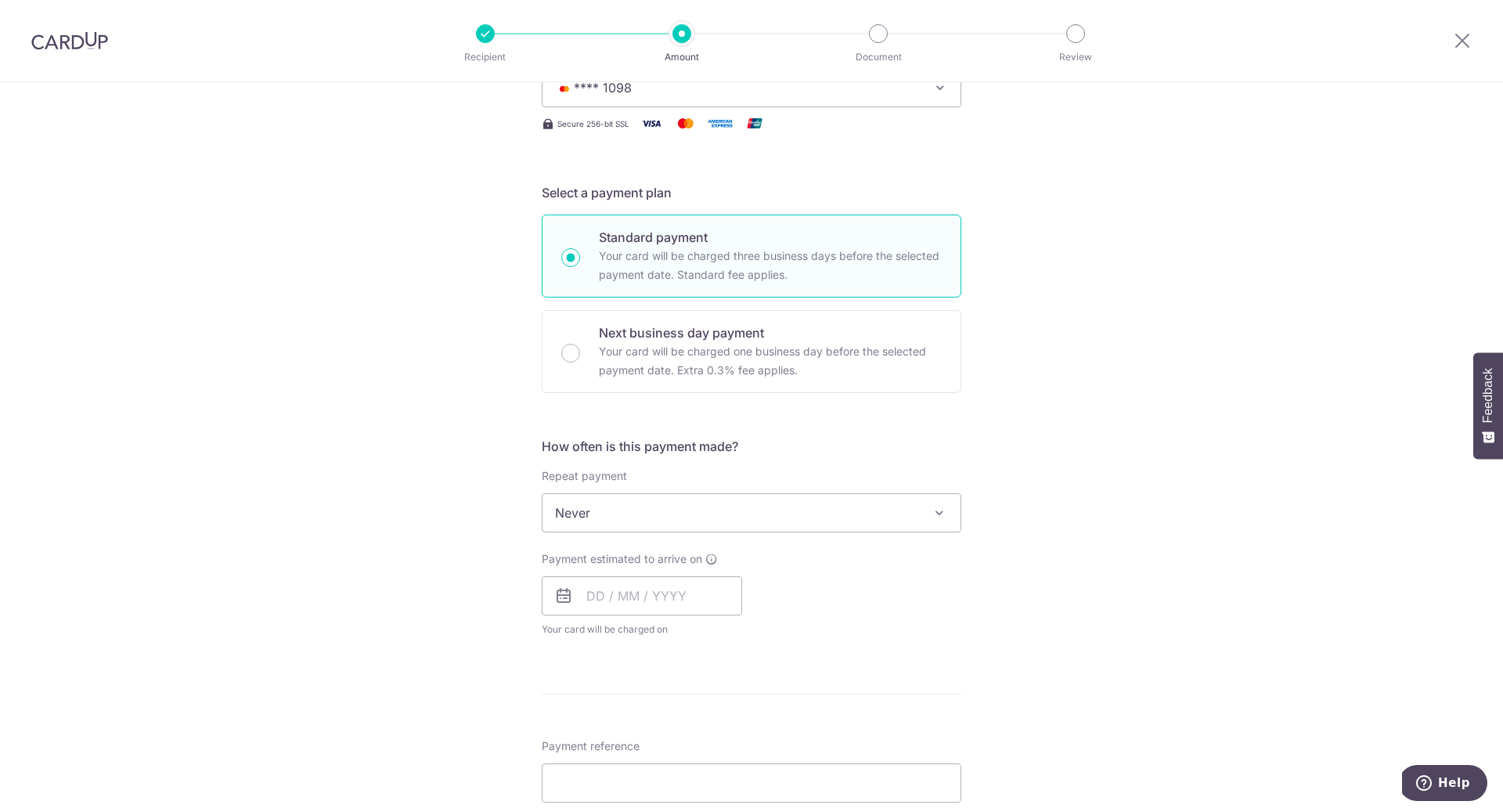
scroll to position [291, 0]
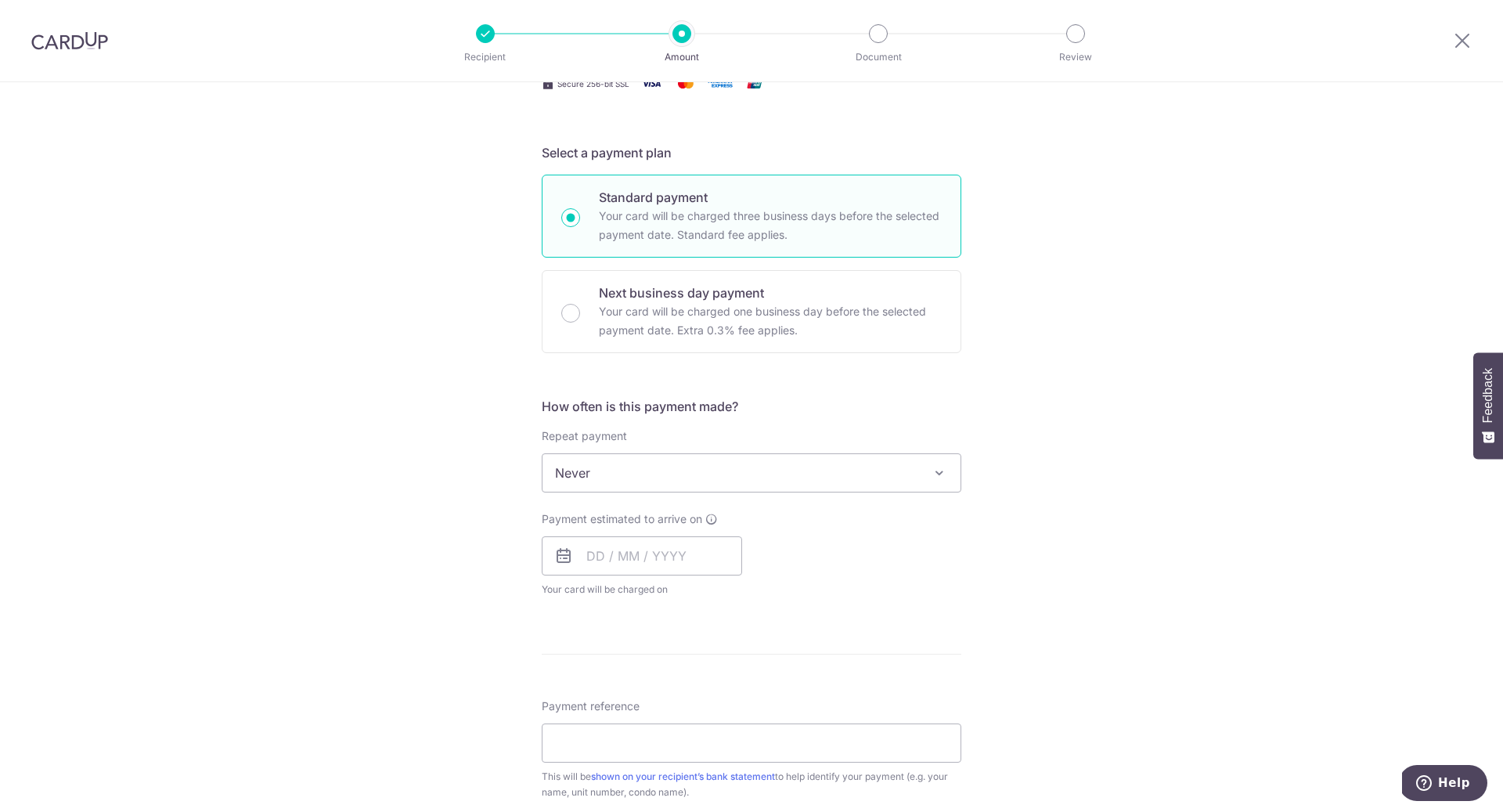
click at [890, 467] on span "Never" at bounding box center [751, 473] width 418 height 37
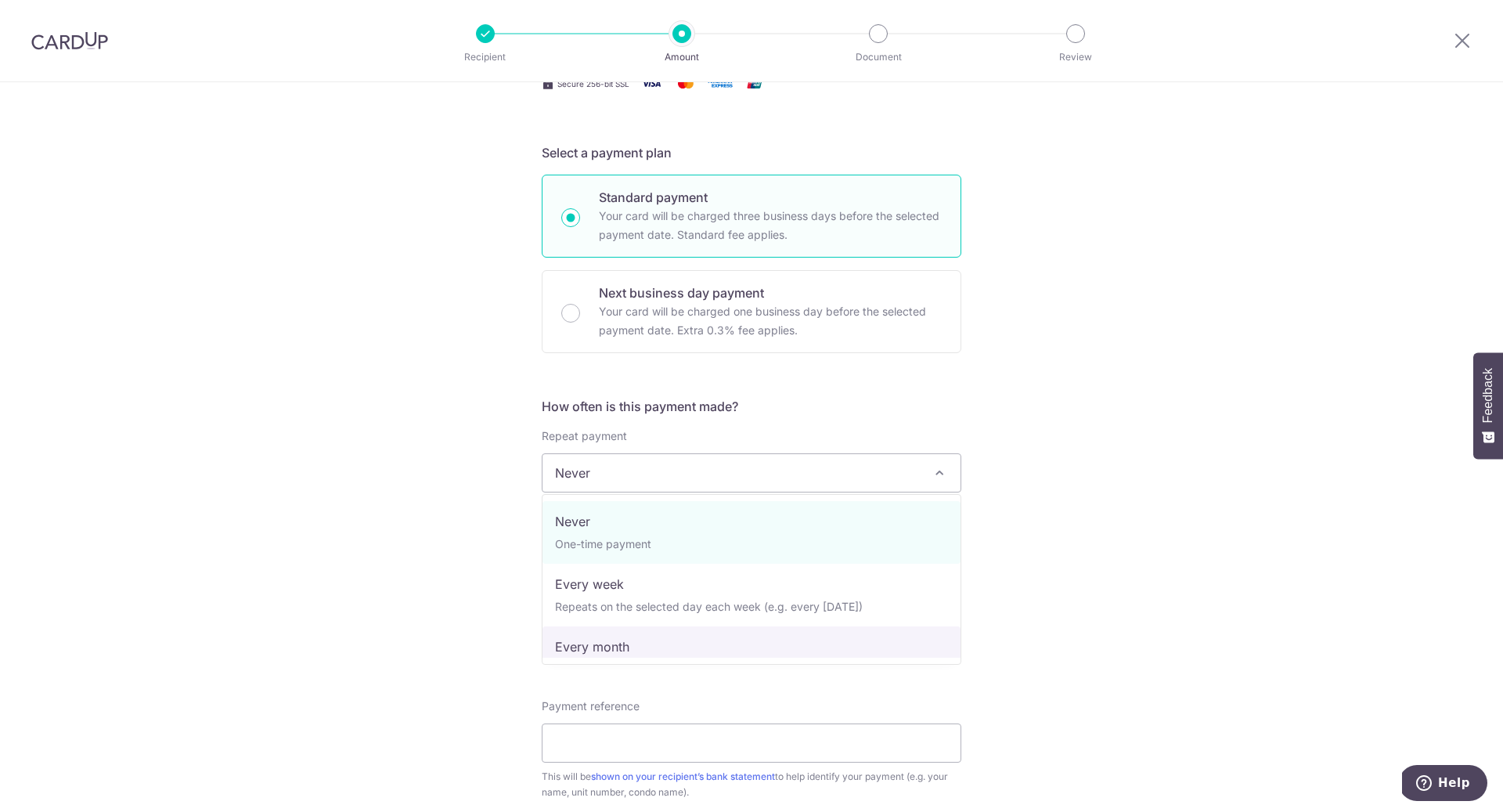
select select "3"
type input "16/11/2025"
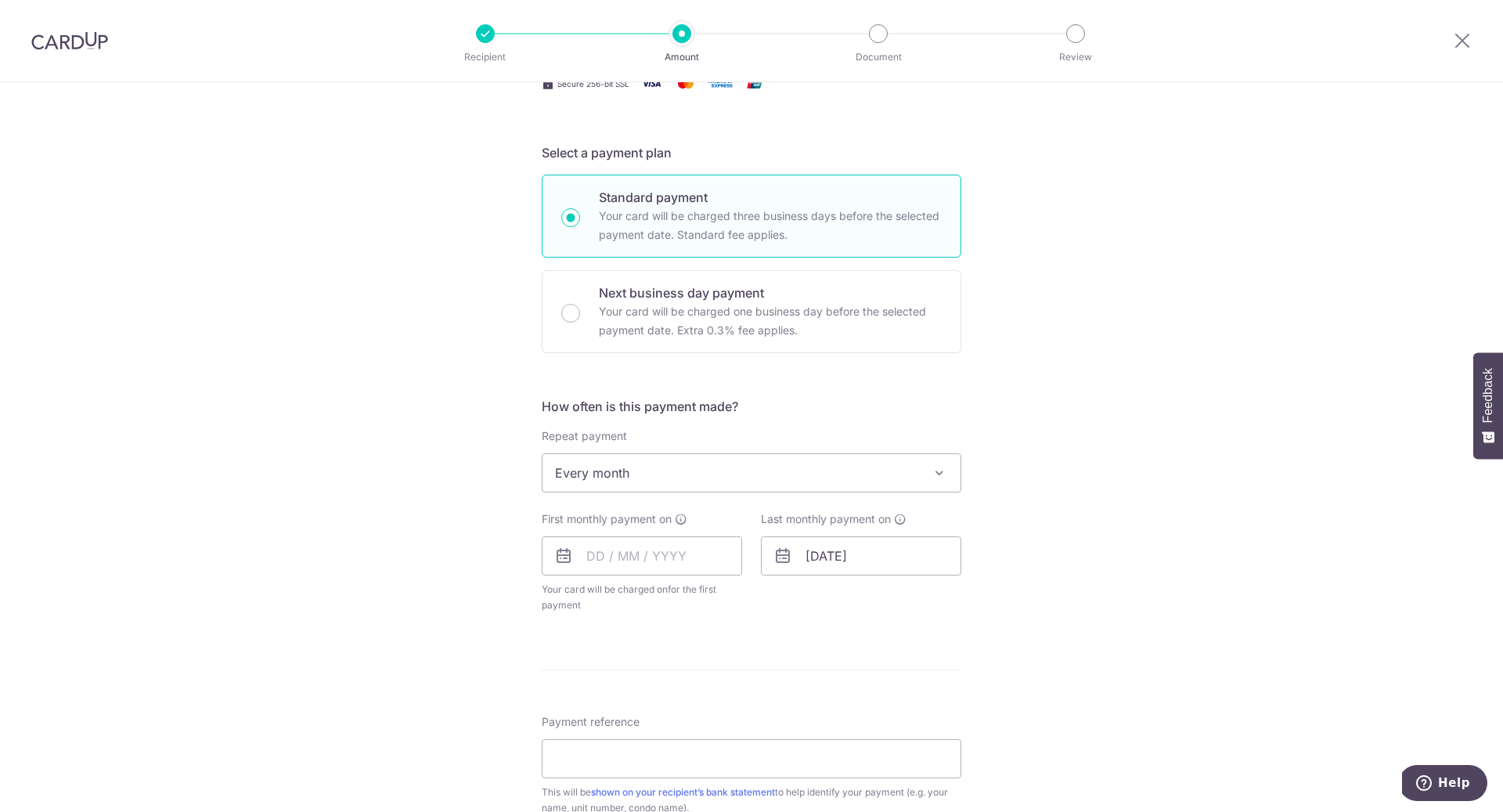
scroll to position [339, 0]
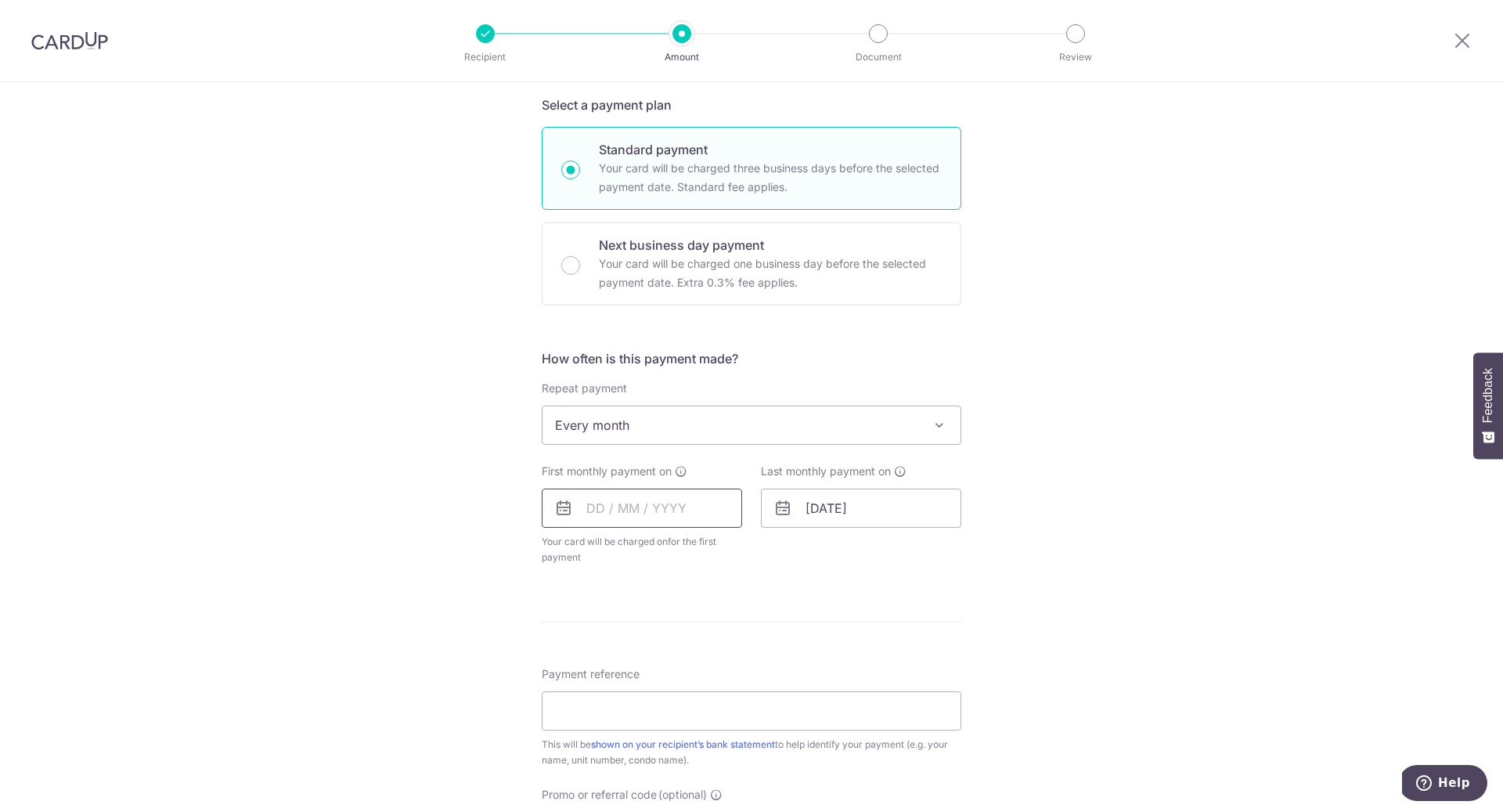
click at [669, 510] on input "text" at bounding box center [641, 508] width 200 height 39
click at [1014, 599] on div "Tell us more about your payment Enter payment amount SGD 6,800.00 6800.00 Selec…" at bounding box center [752, 459] width 1503 height 1432
click at [714, 516] on input "text" at bounding box center [641, 508] width 200 height 39
click at [610, 677] on link "15" at bounding box center [605, 682] width 25 height 25
type input "15/09/2025"
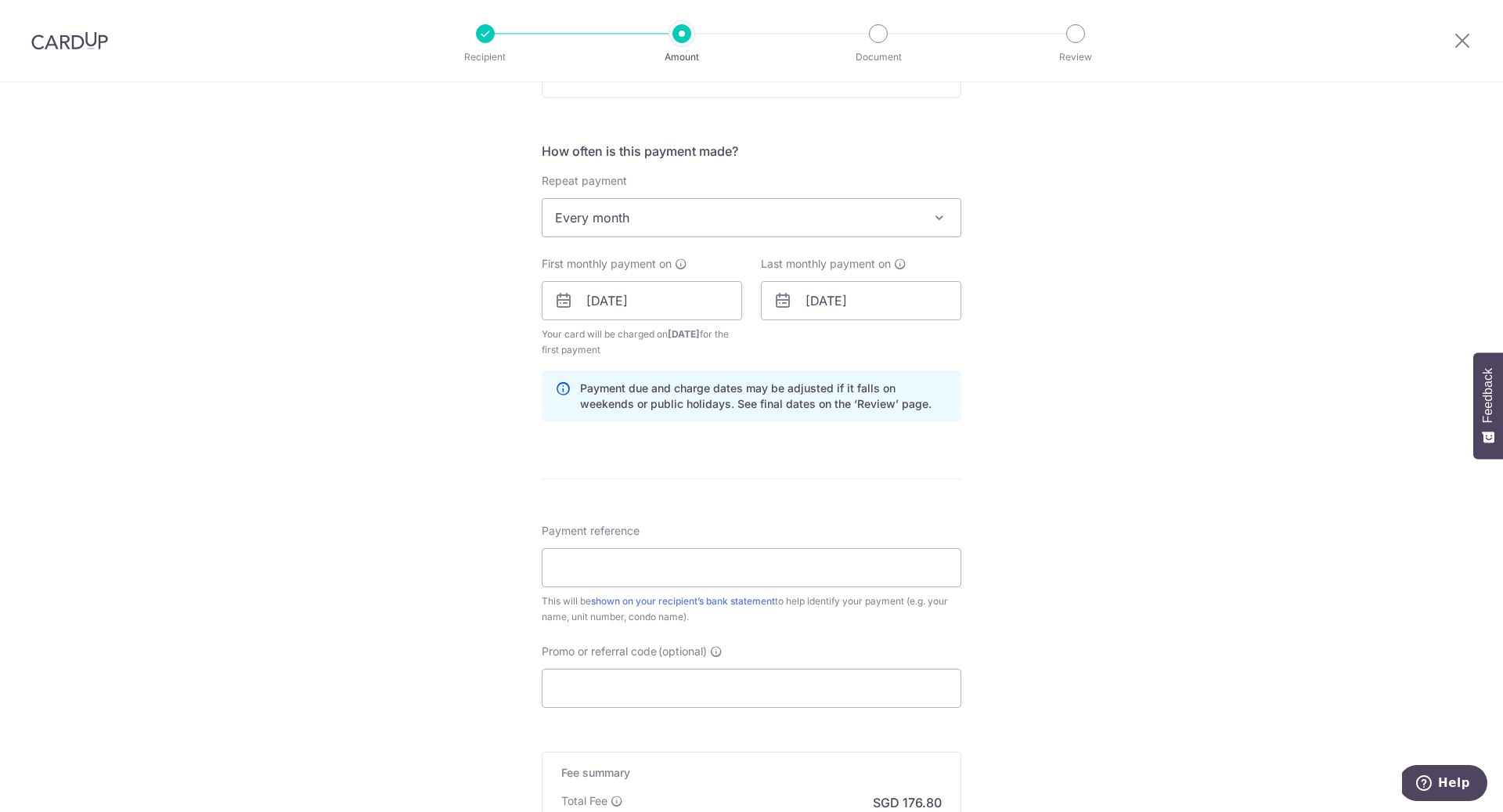
scroll to position [562, 0]
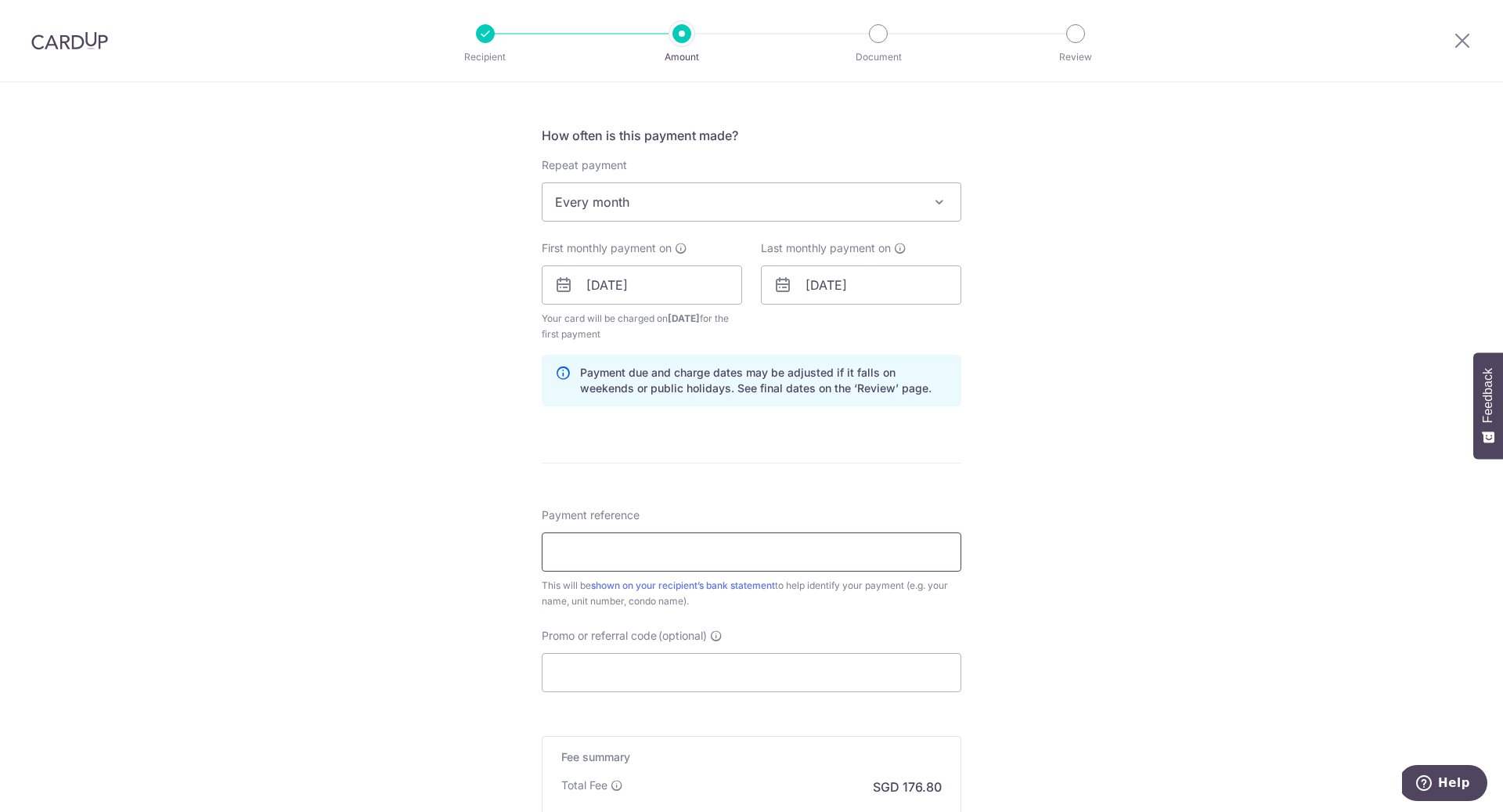
click at [731, 548] on input "Payment reference" at bounding box center [751, 552] width 419 height 39
type input "Brandon Skyline 0609 Rent"
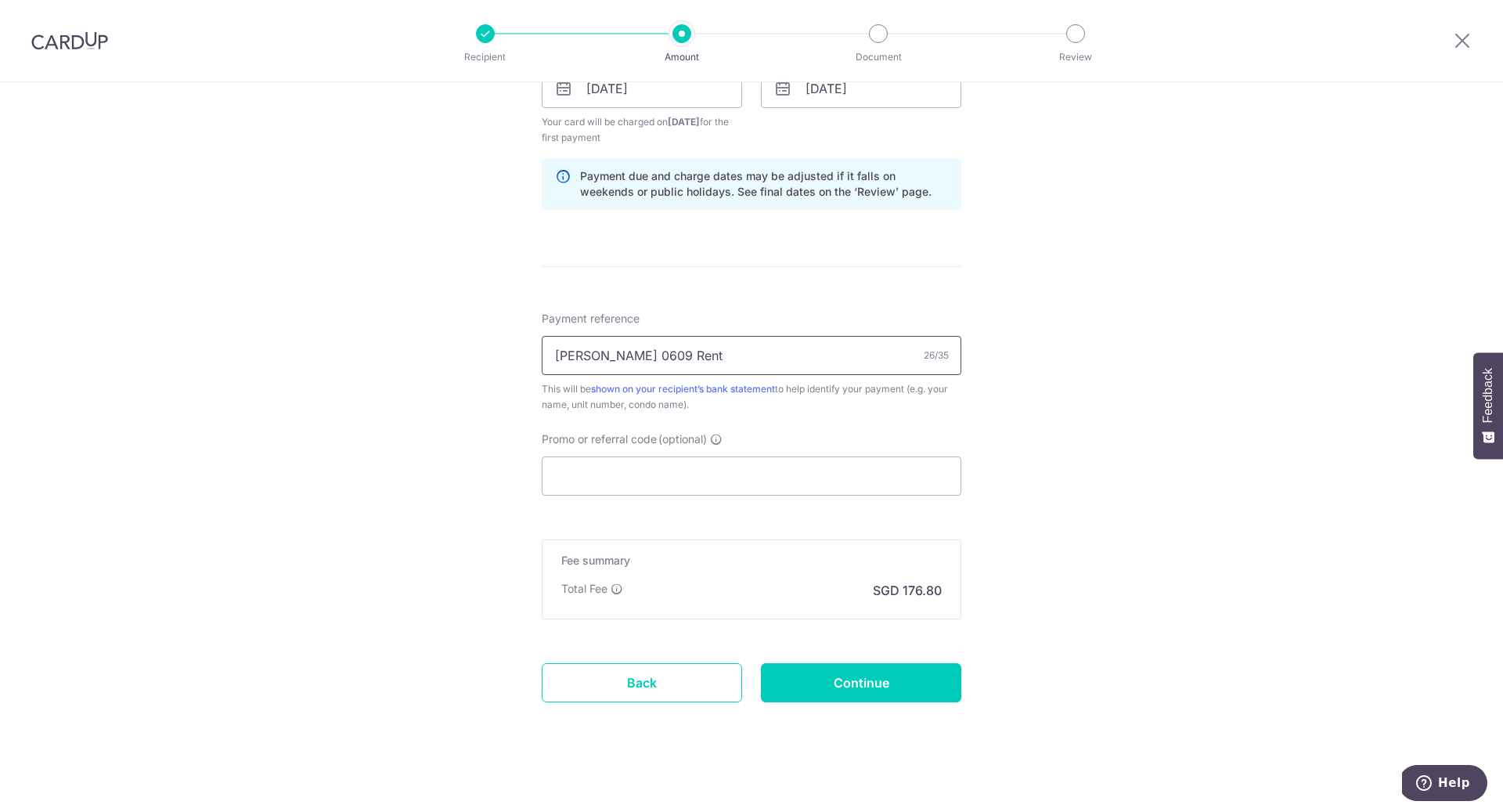
scroll to position [762, 0]
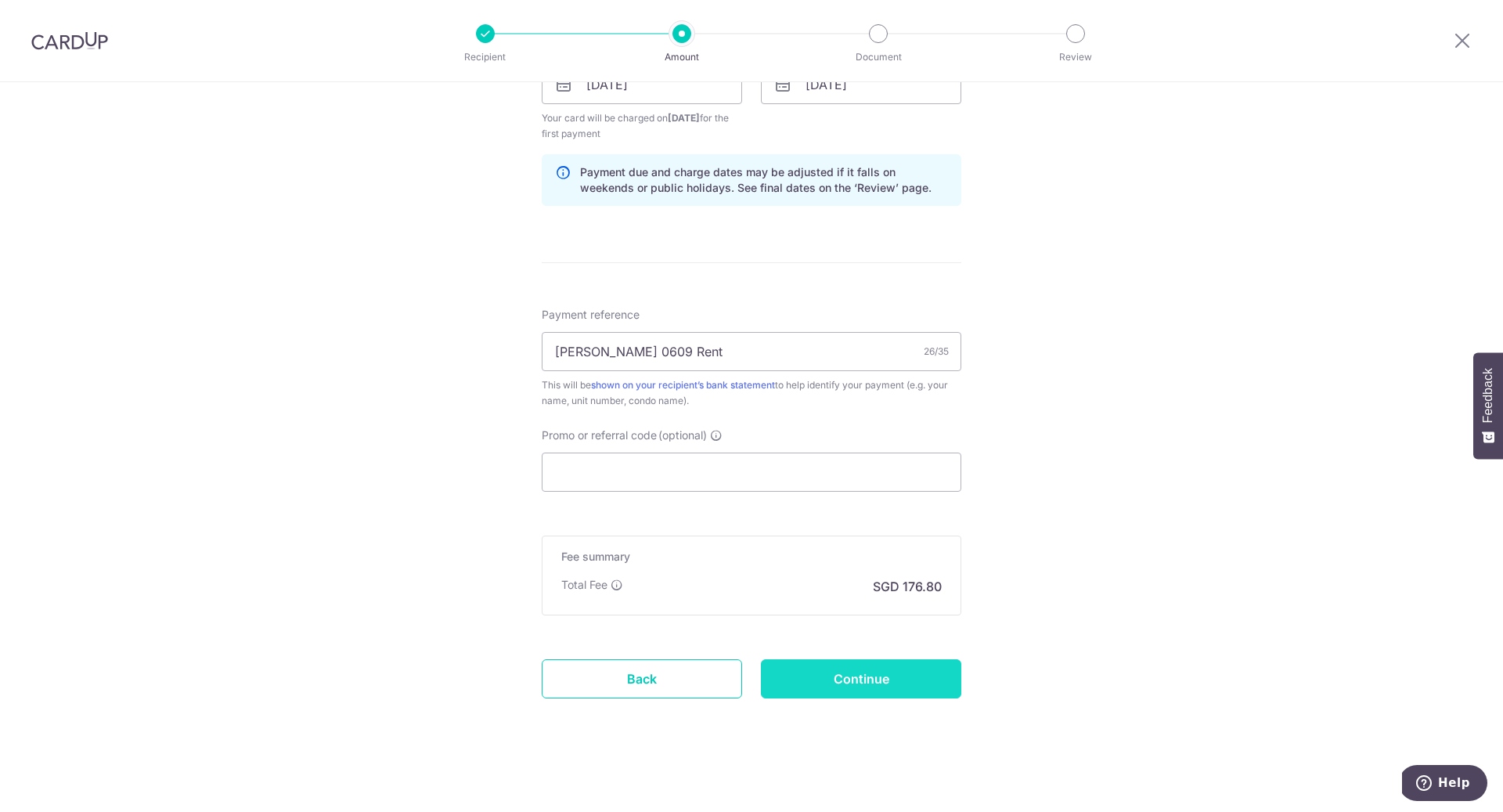
click at [887, 675] on input "Continue" at bounding box center [861, 678] width 200 height 39
type input "Create Schedule"
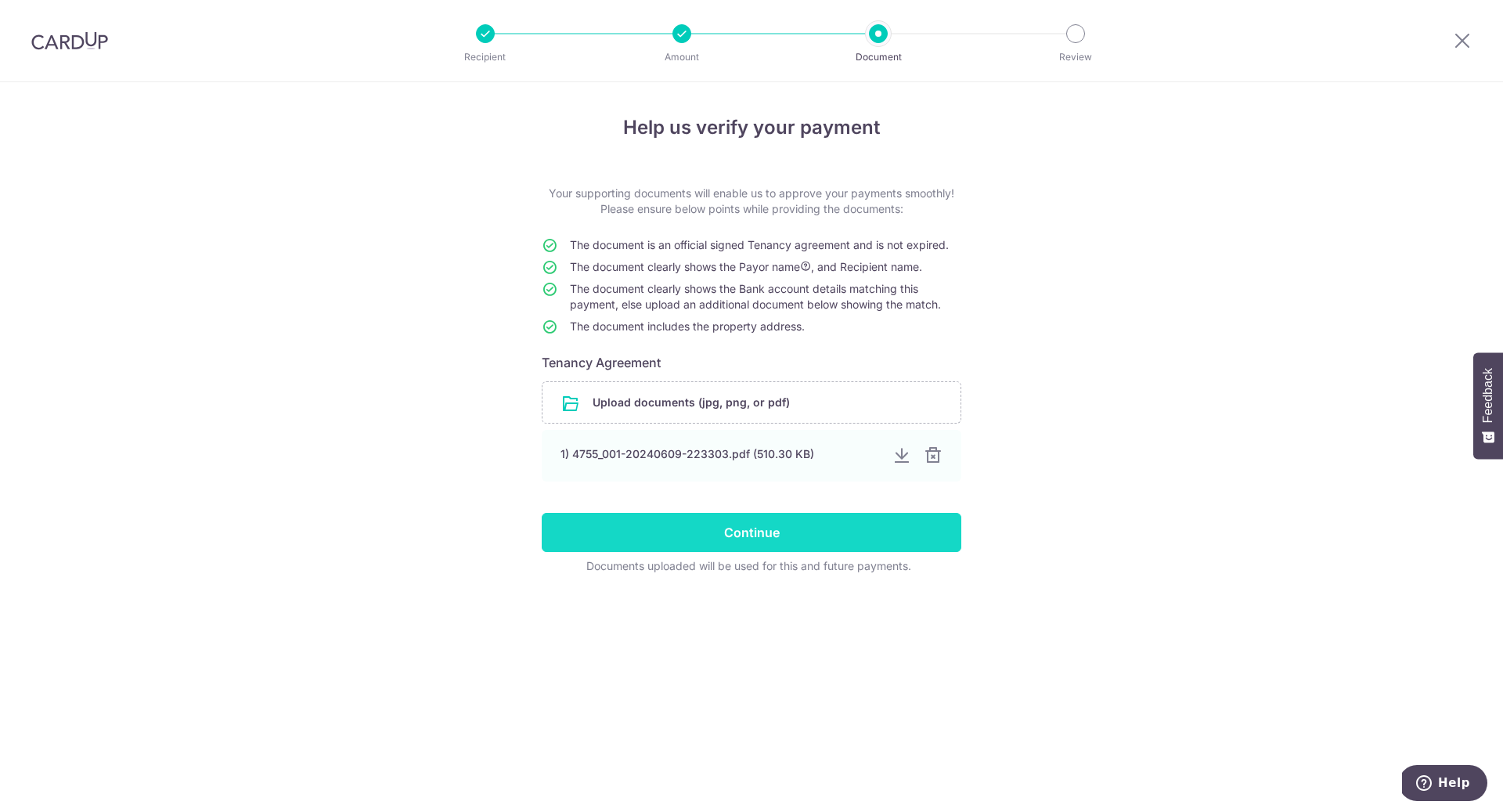
click at [730, 540] on input "Continue" at bounding box center [751, 532] width 419 height 39
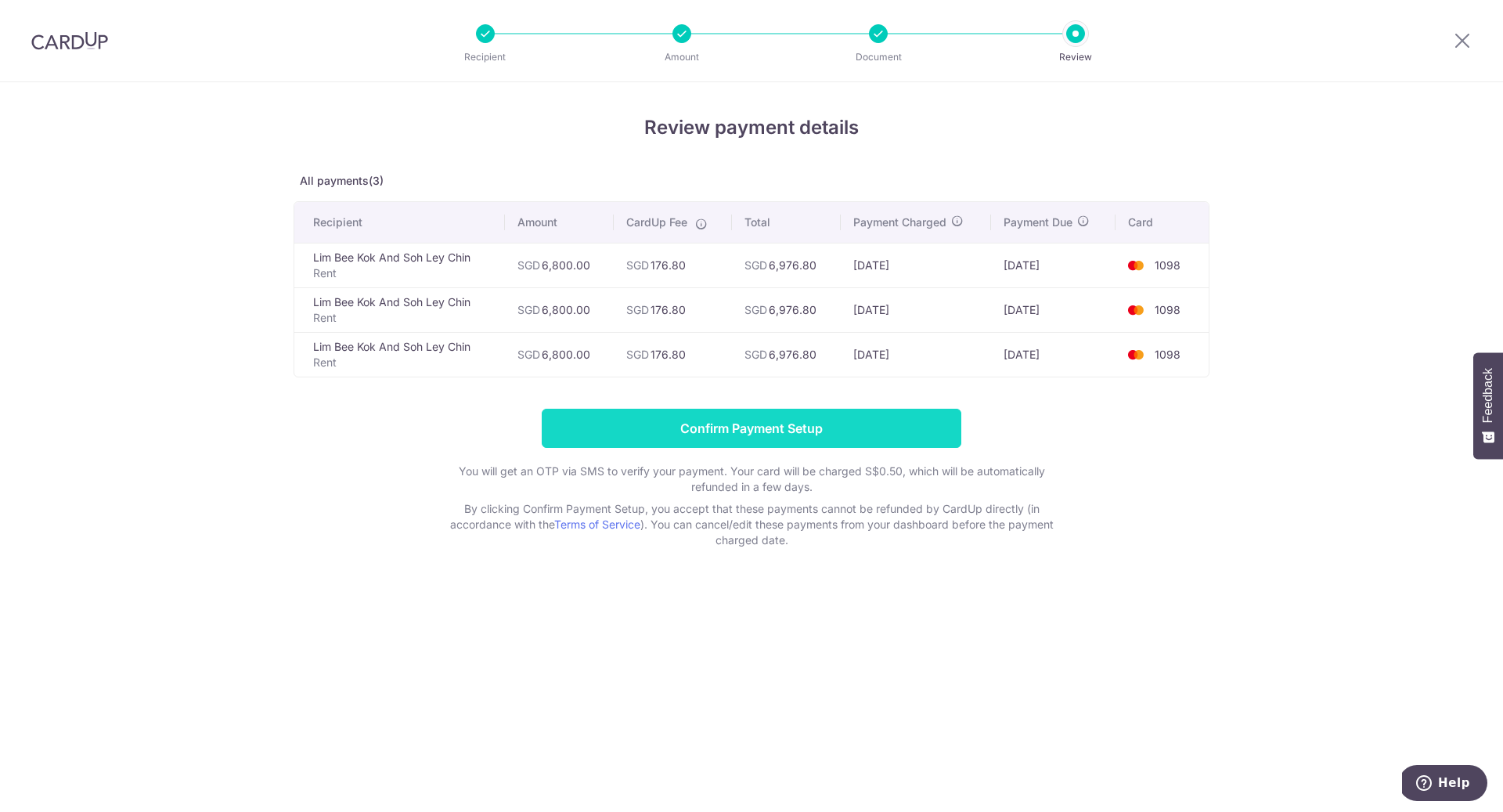
click at [889, 432] on input "Confirm Payment Setup" at bounding box center [751, 428] width 419 height 39
